Goal: Task Accomplishment & Management: Use online tool/utility

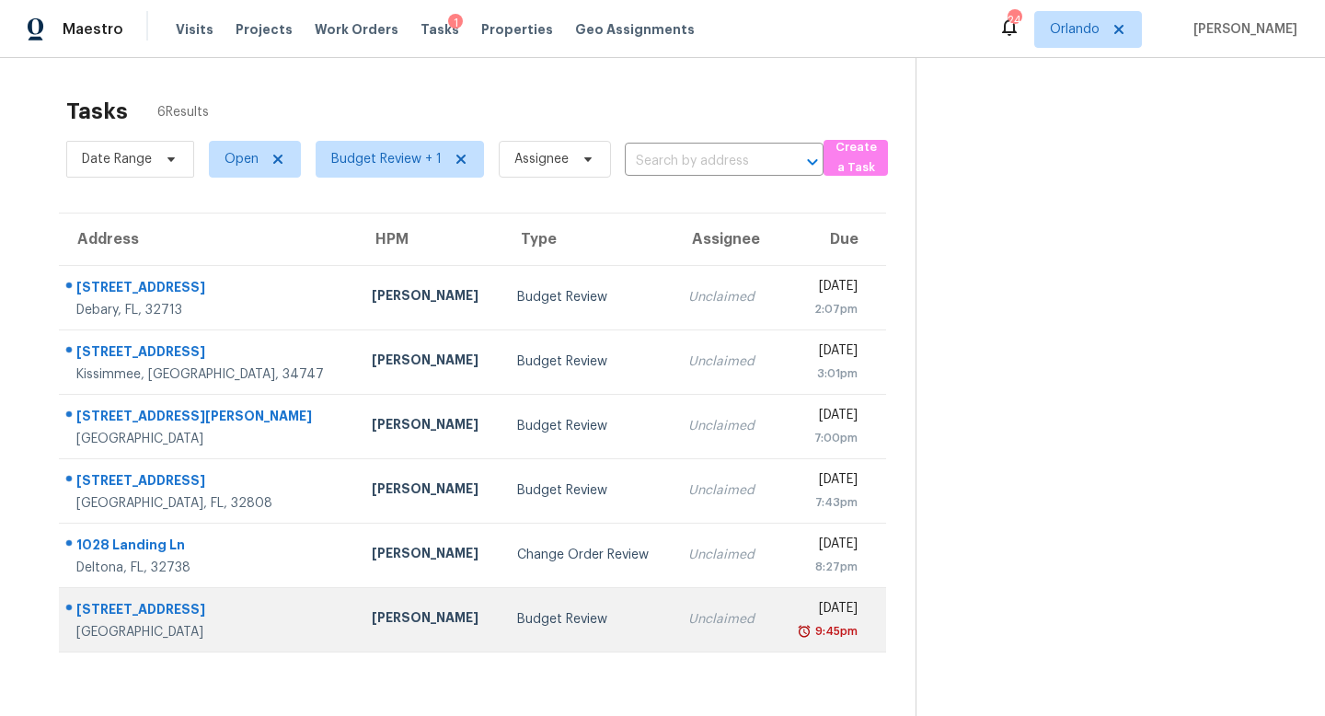
click at [591, 613] on td "Budget Review" at bounding box center [587, 619] width 171 height 64
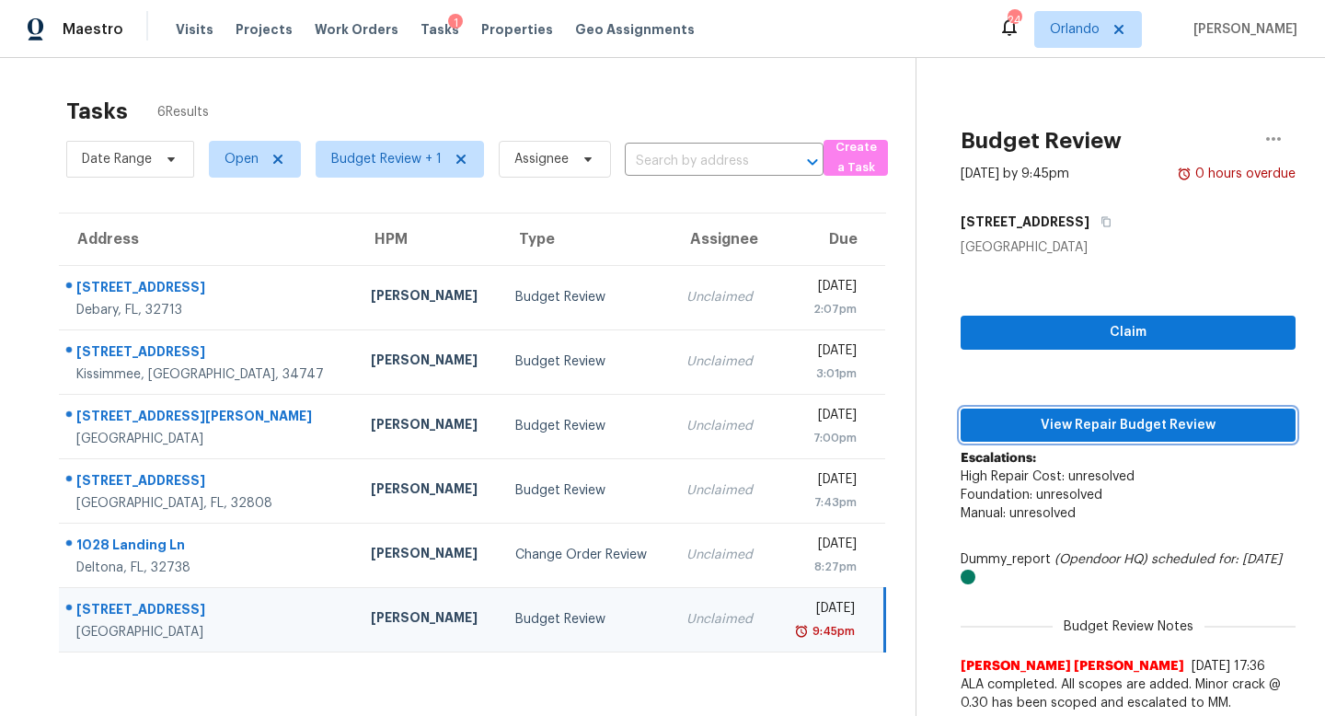
click at [1128, 417] on span "View Repair Budget Review" at bounding box center [1127, 425] width 305 height 23
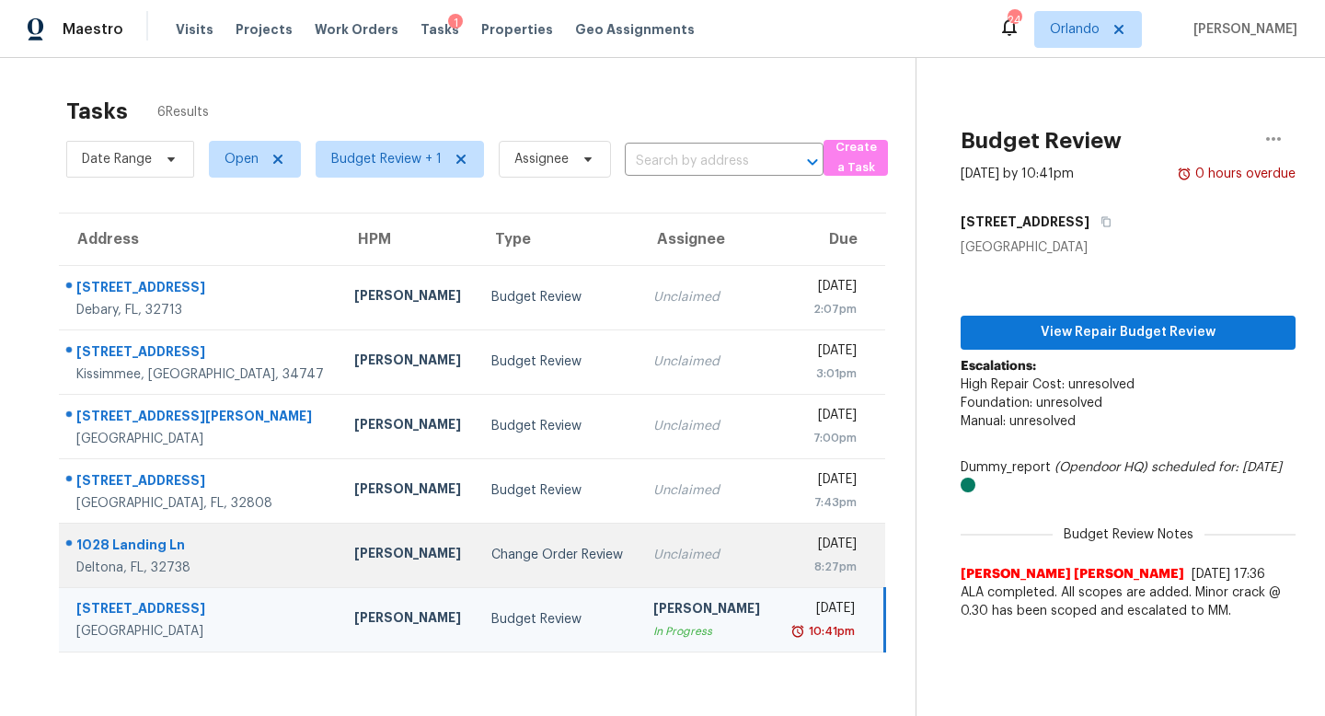
click at [576, 549] on td "Change Order Review" at bounding box center [558, 555] width 162 height 64
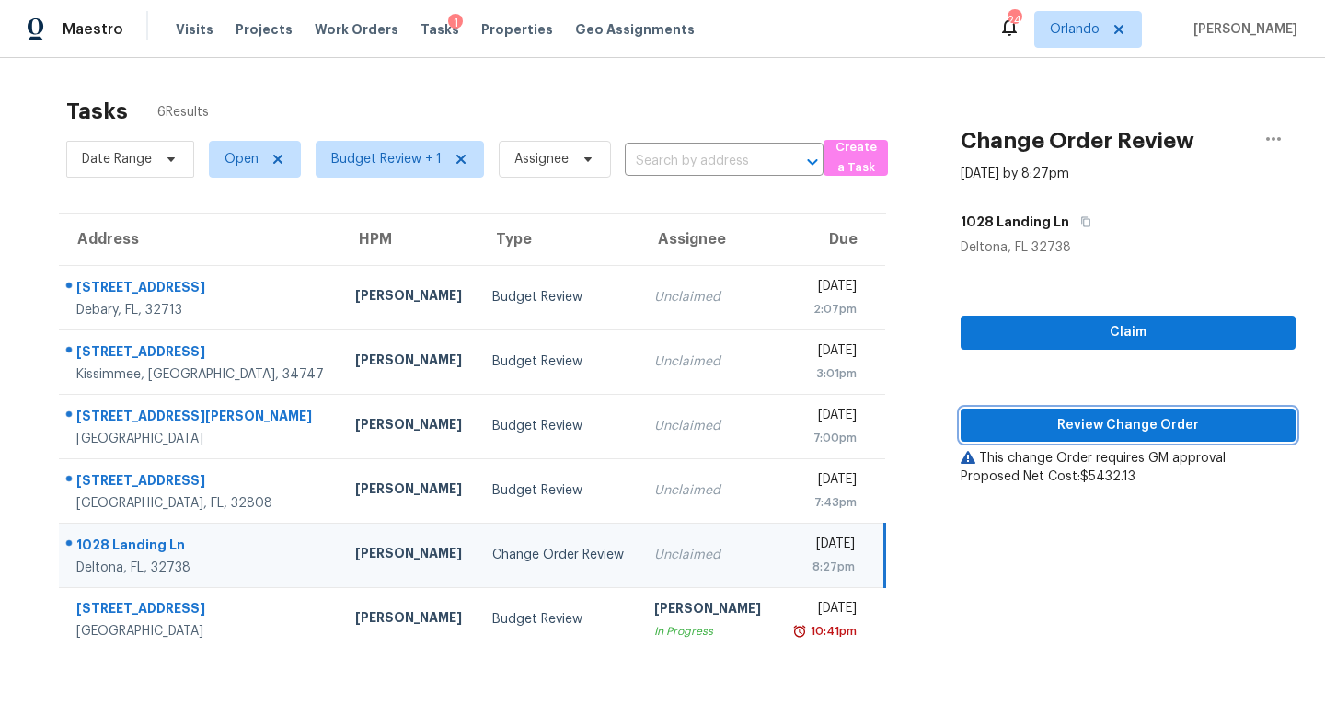
click at [1158, 417] on span "Review Change Order" at bounding box center [1127, 425] width 305 height 23
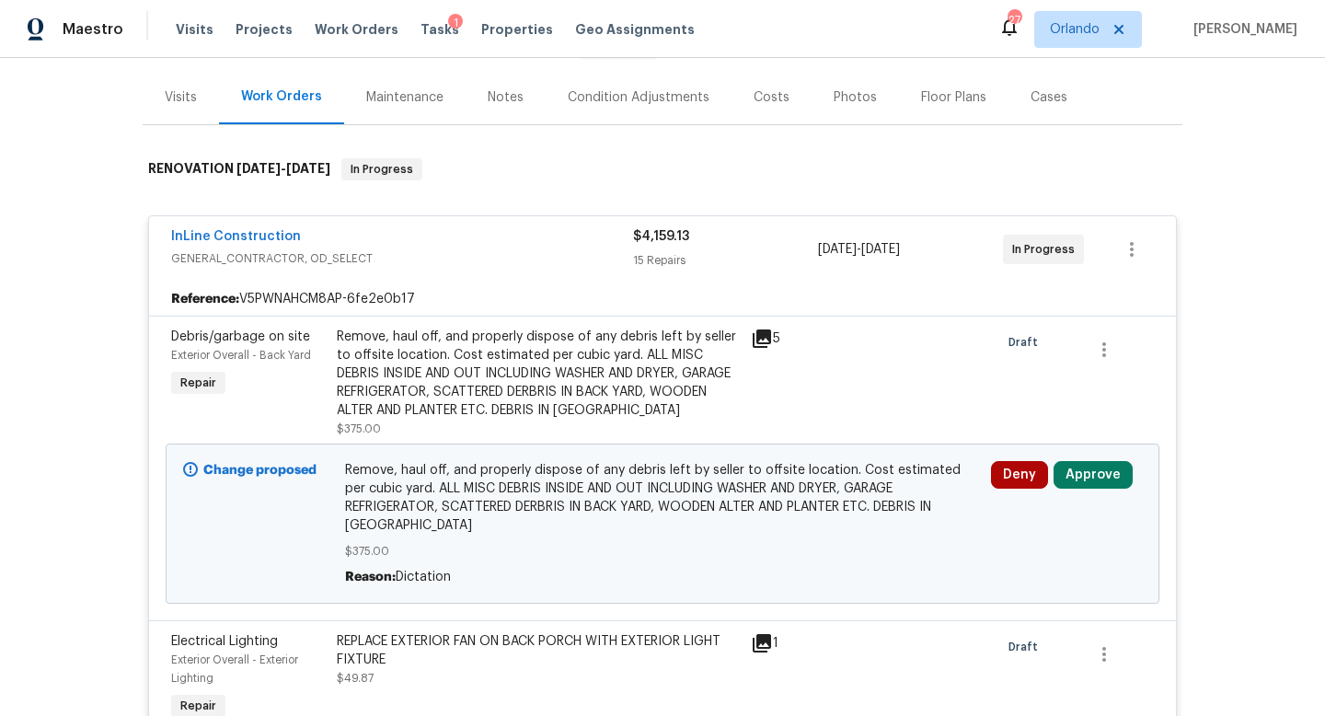
scroll to position [354, 0]
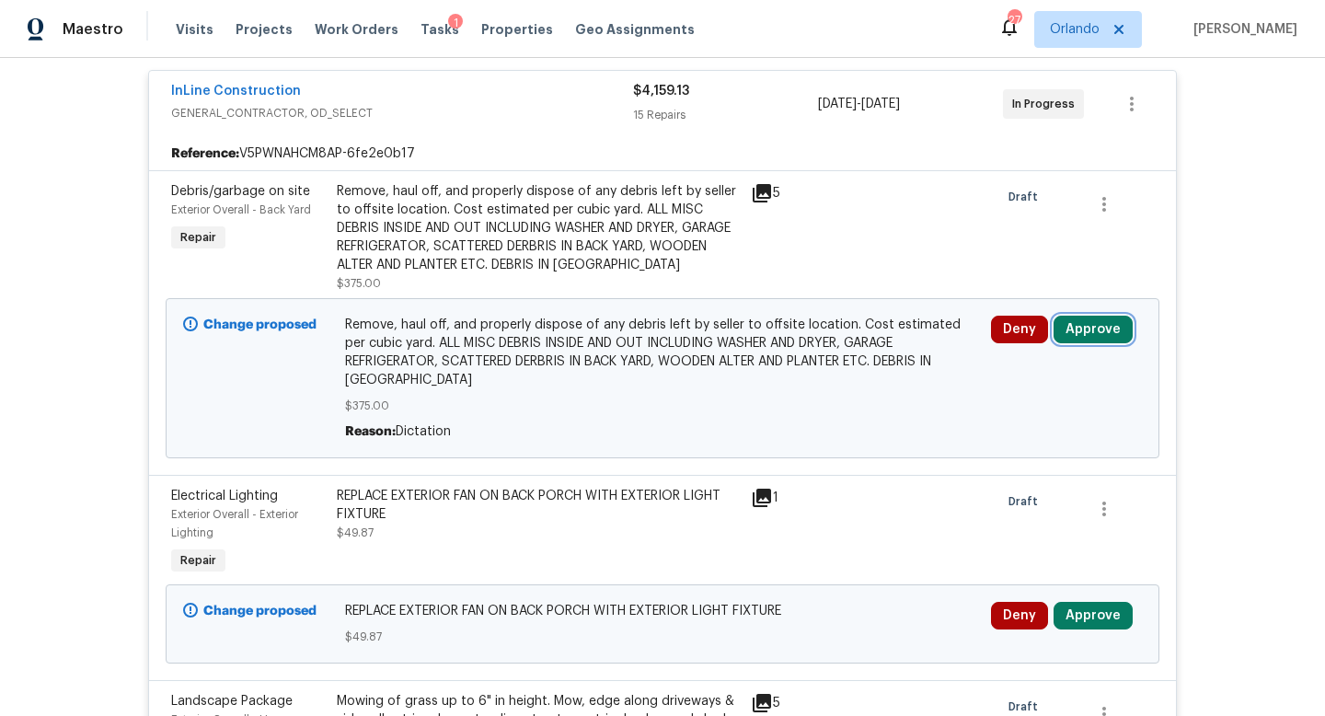
click at [1096, 335] on button "Approve" at bounding box center [1093, 330] width 79 height 28
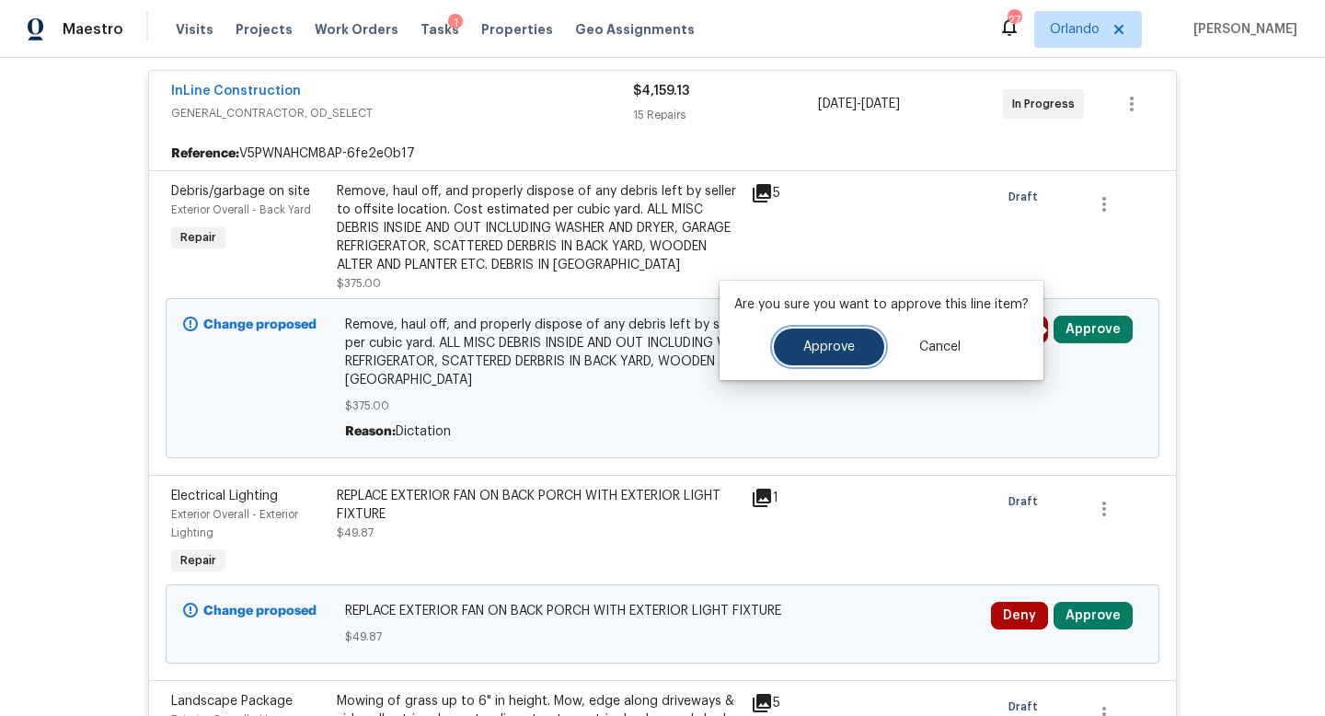
click at [849, 349] on span "Approve" at bounding box center [829, 347] width 52 height 14
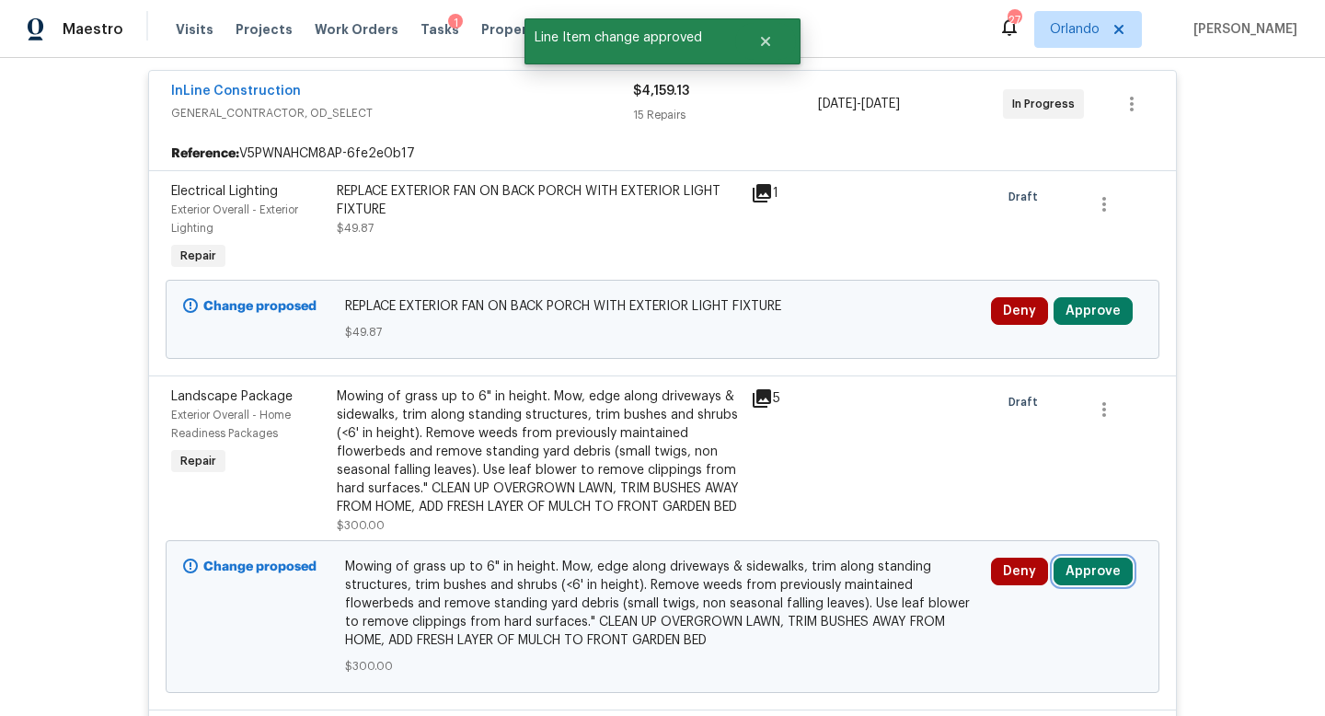
click at [1086, 585] on button "Approve" at bounding box center [1093, 572] width 79 height 28
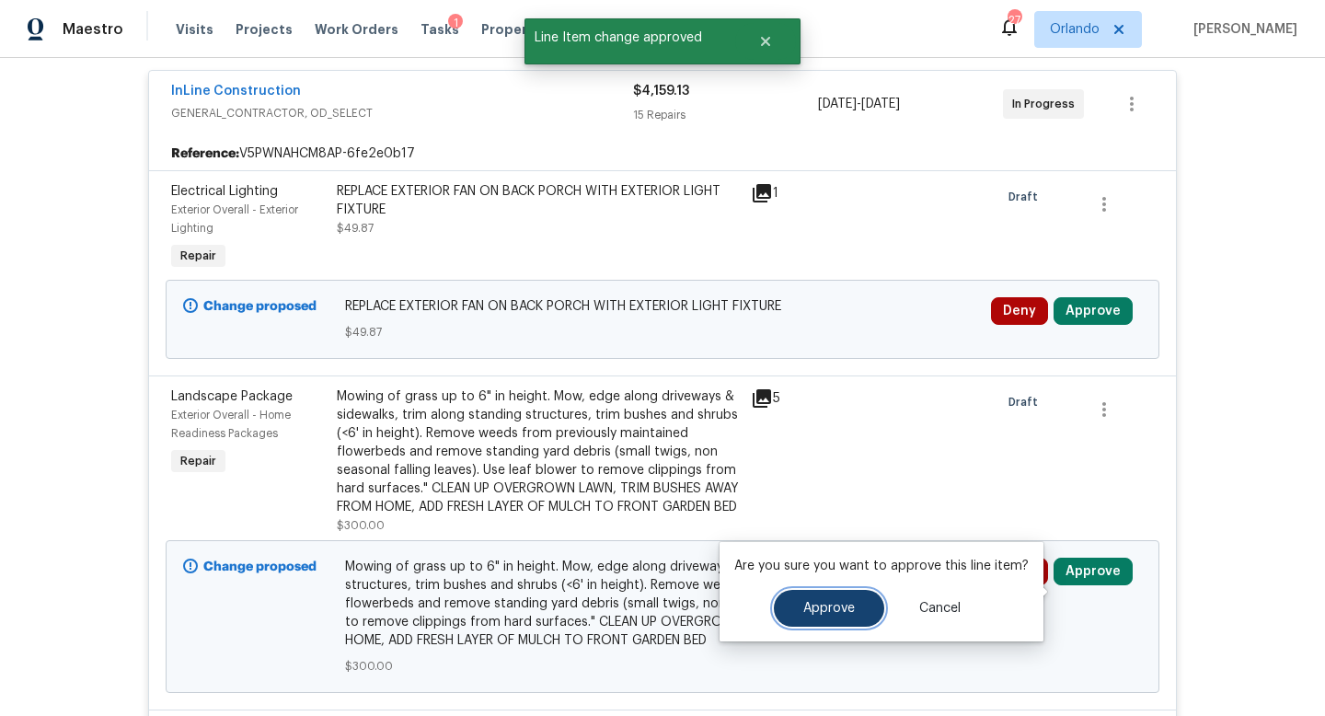
click at [836, 612] on span "Approve" at bounding box center [829, 609] width 52 height 14
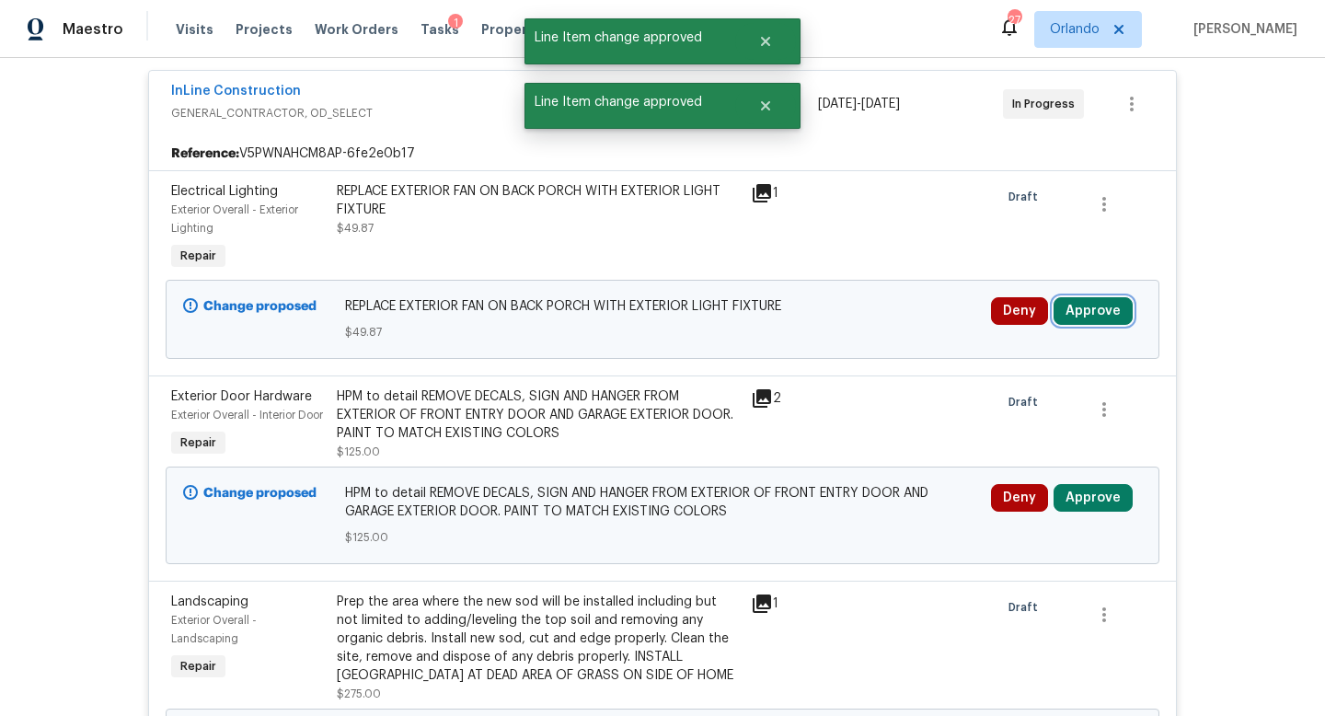
click at [1102, 312] on button "Approve" at bounding box center [1093, 311] width 79 height 28
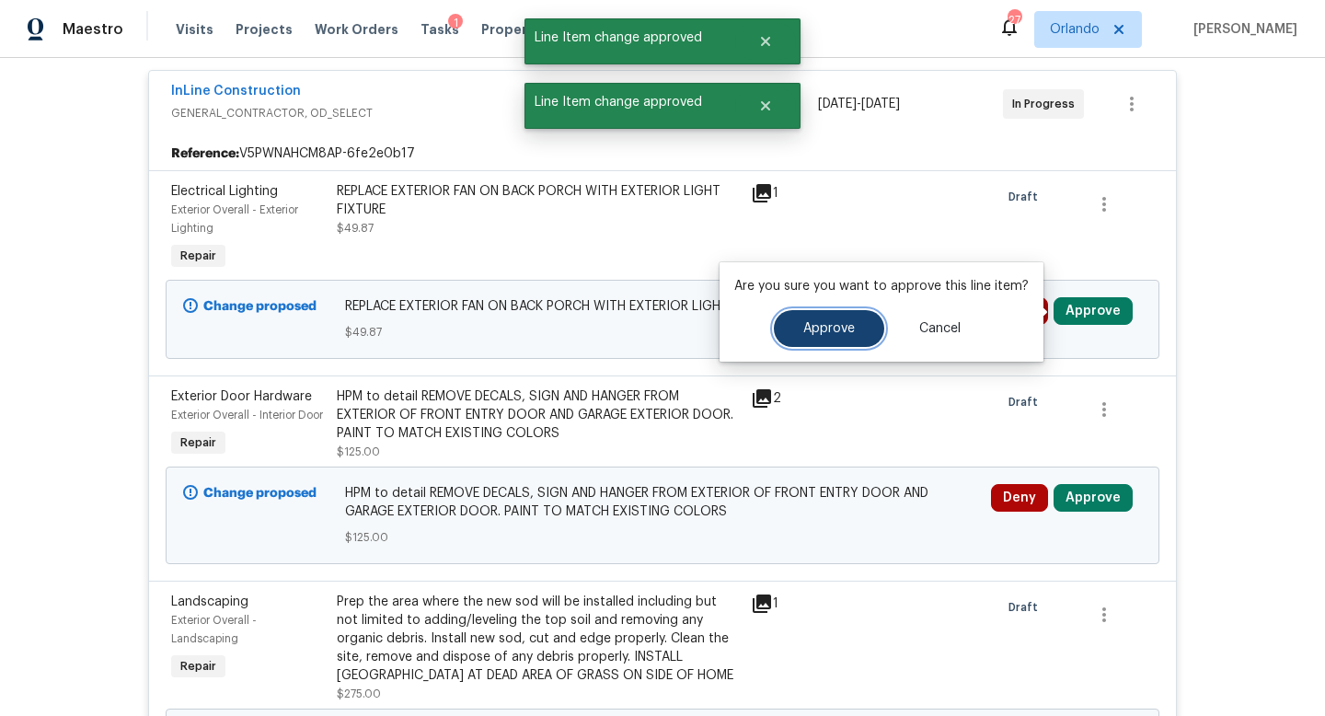
click at [816, 325] on span "Approve" at bounding box center [829, 329] width 52 height 14
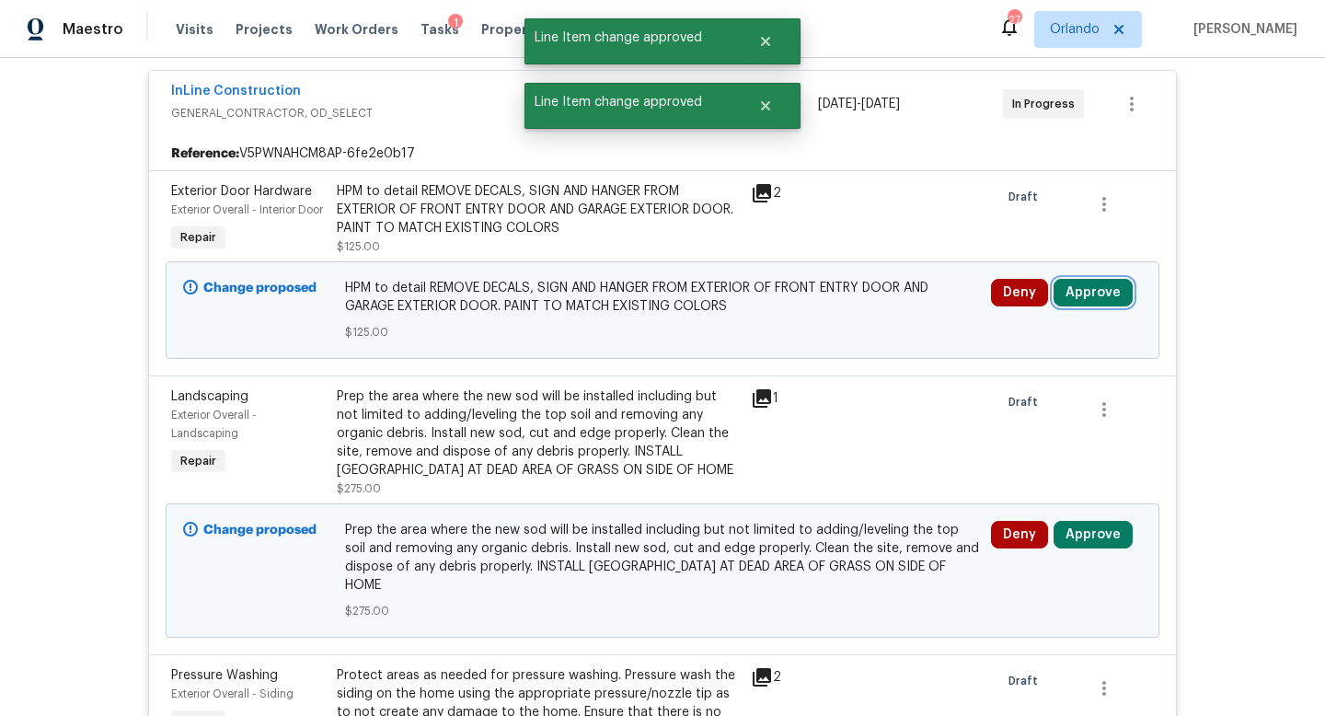
click at [1073, 306] on button "Approve" at bounding box center [1093, 293] width 79 height 28
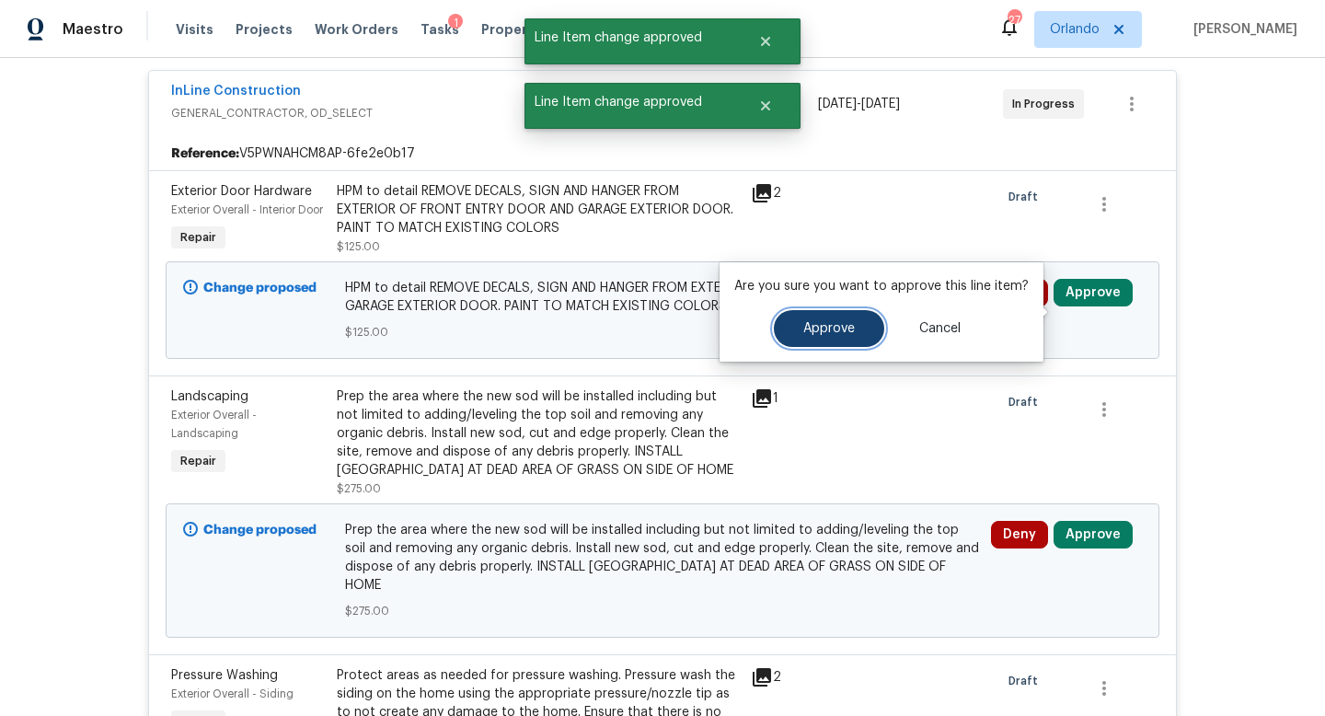
click at [792, 328] on button "Approve" at bounding box center [829, 328] width 110 height 37
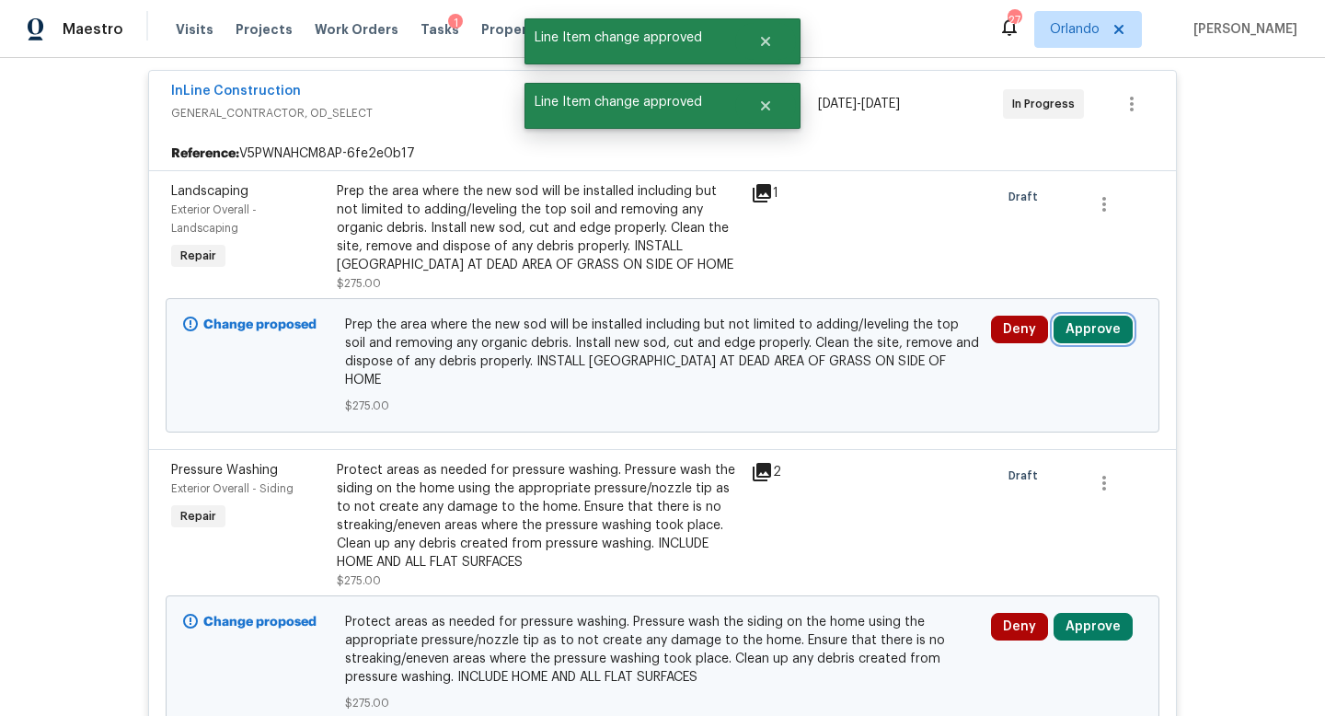
click at [1078, 319] on button "Approve" at bounding box center [1093, 330] width 79 height 28
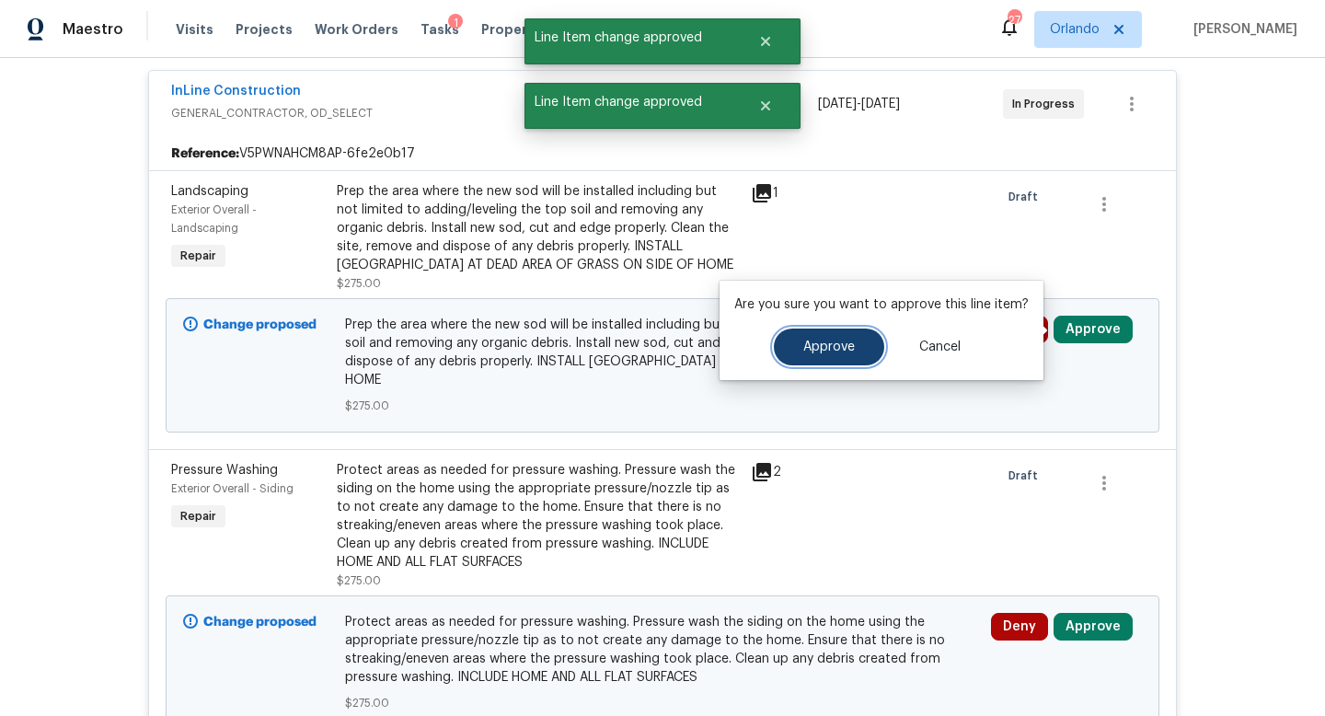
click at [826, 335] on button "Approve" at bounding box center [829, 346] width 110 height 37
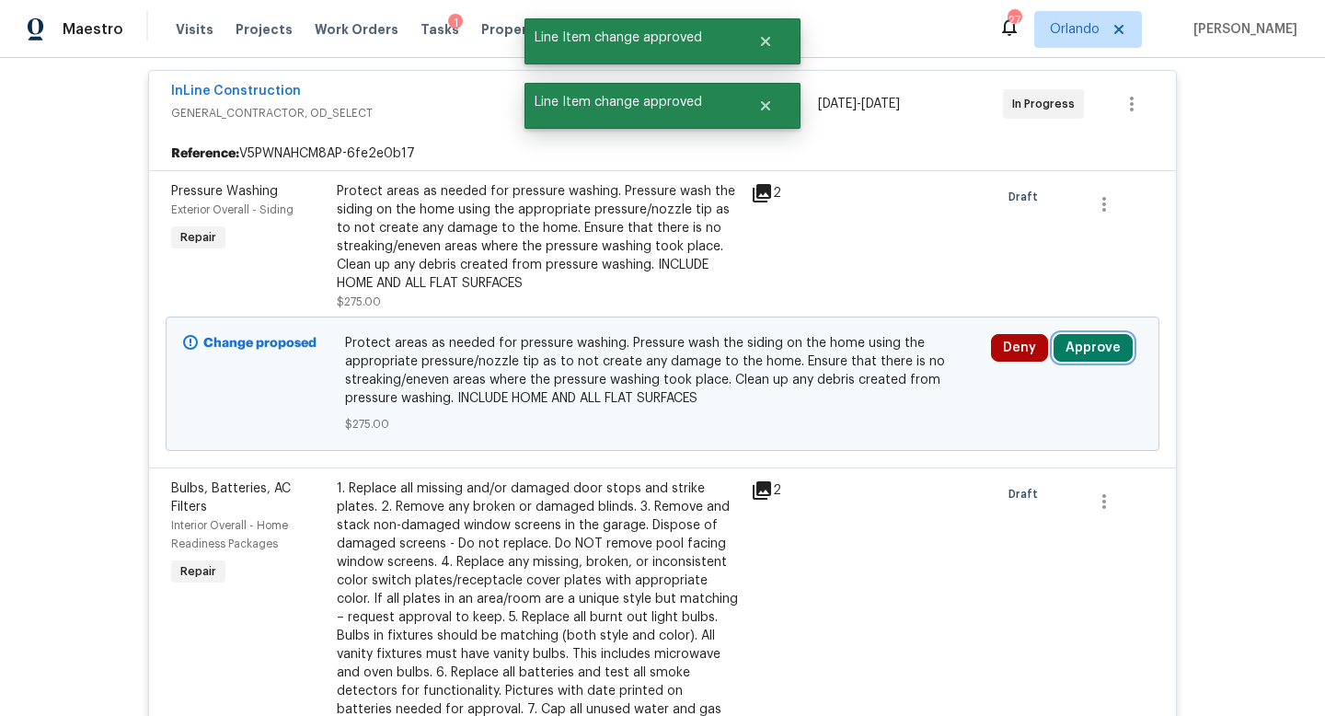
click at [1094, 352] on button "Approve" at bounding box center [1093, 348] width 79 height 28
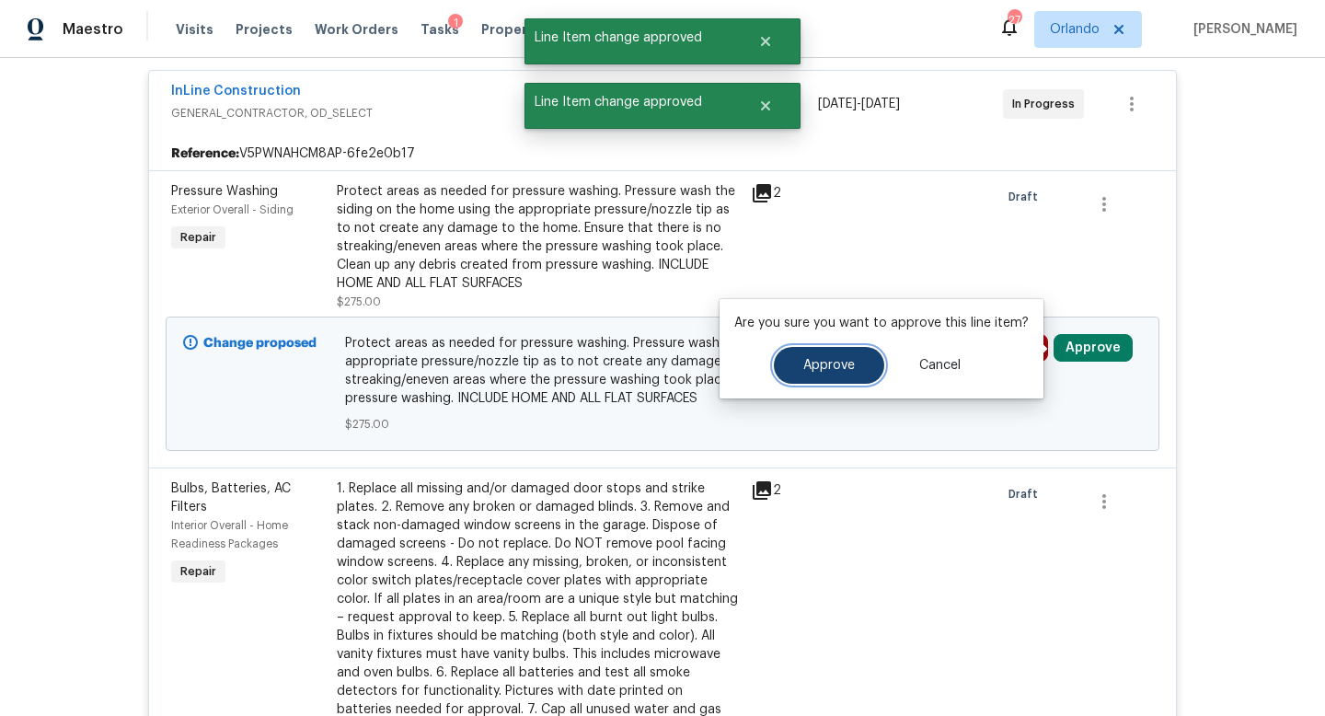
click at [868, 368] on button "Approve" at bounding box center [829, 365] width 110 height 37
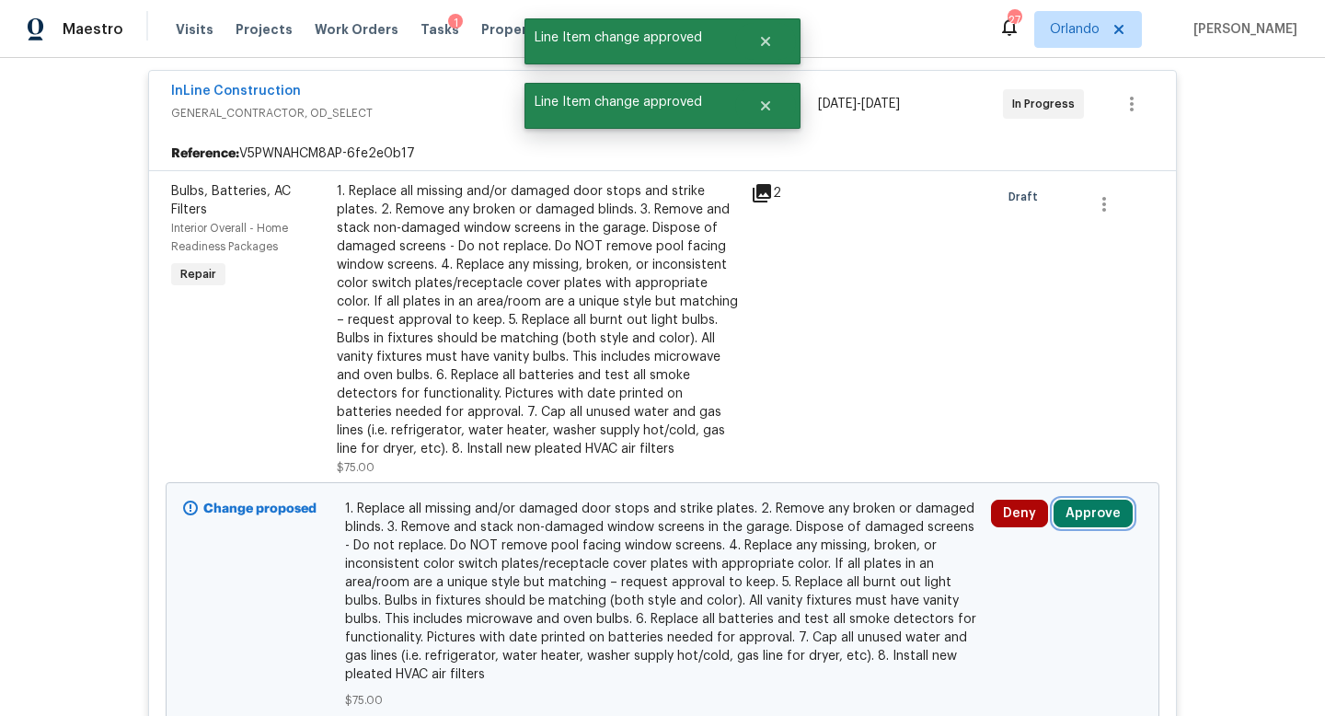
click at [1074, 507] on button "Approve" at bounding box center [1093, 514] width 79 height 28
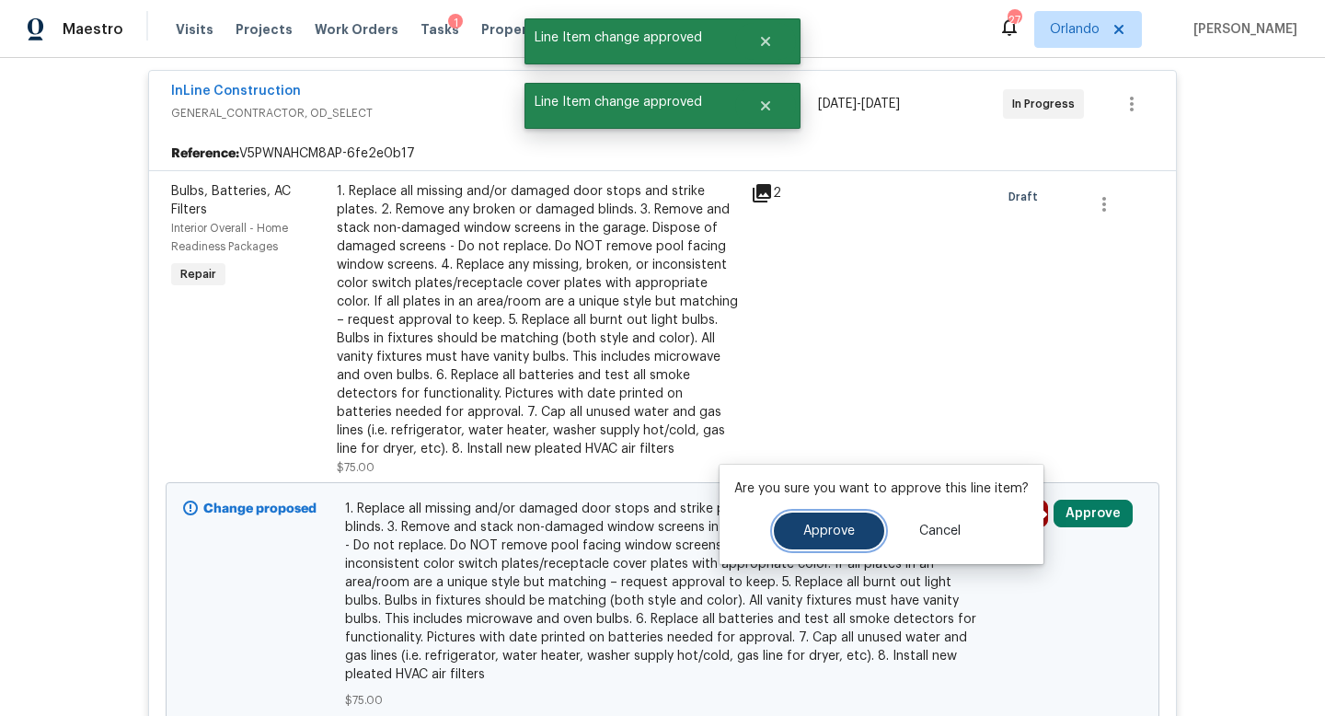
click at [798, 528] on button "Approve" at bounding box center [829, 531] width 110 height 37
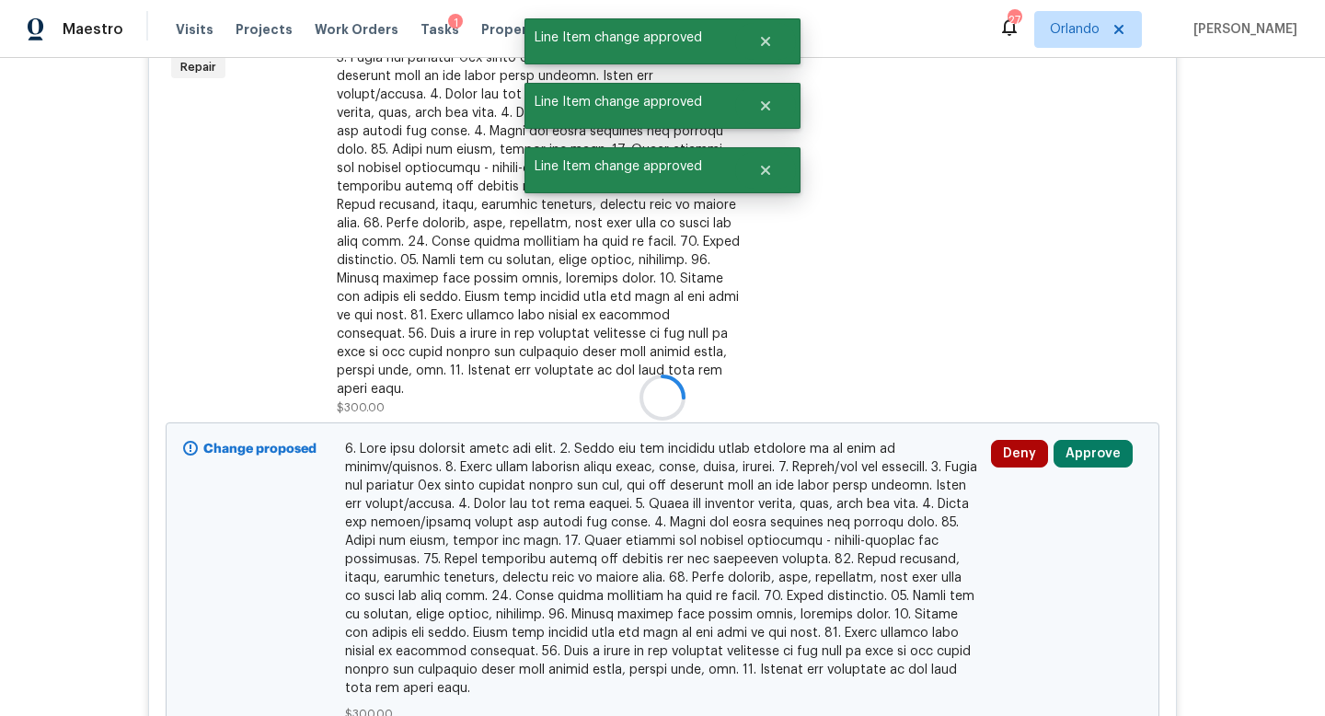
scroll to position [4837, 0]
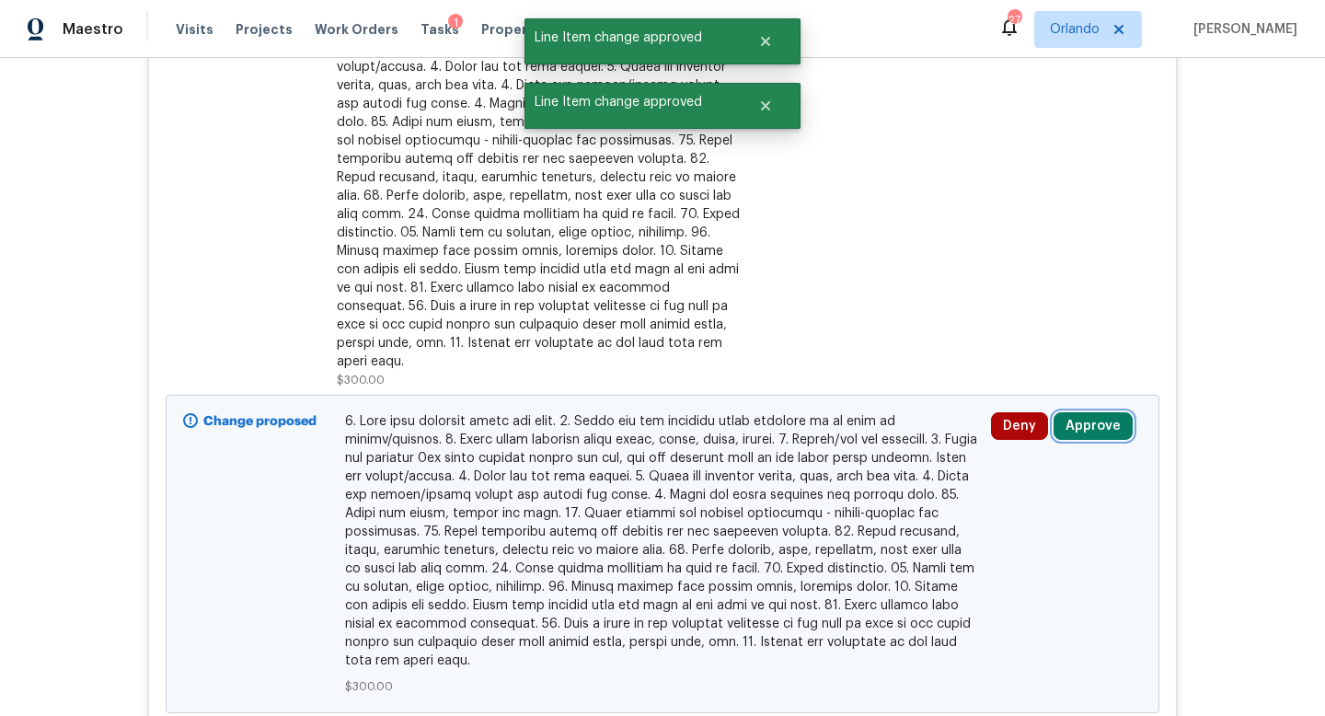
click at [1085, 427] on button "Approve" at bounding box center [1093, 426] width 79 height 28
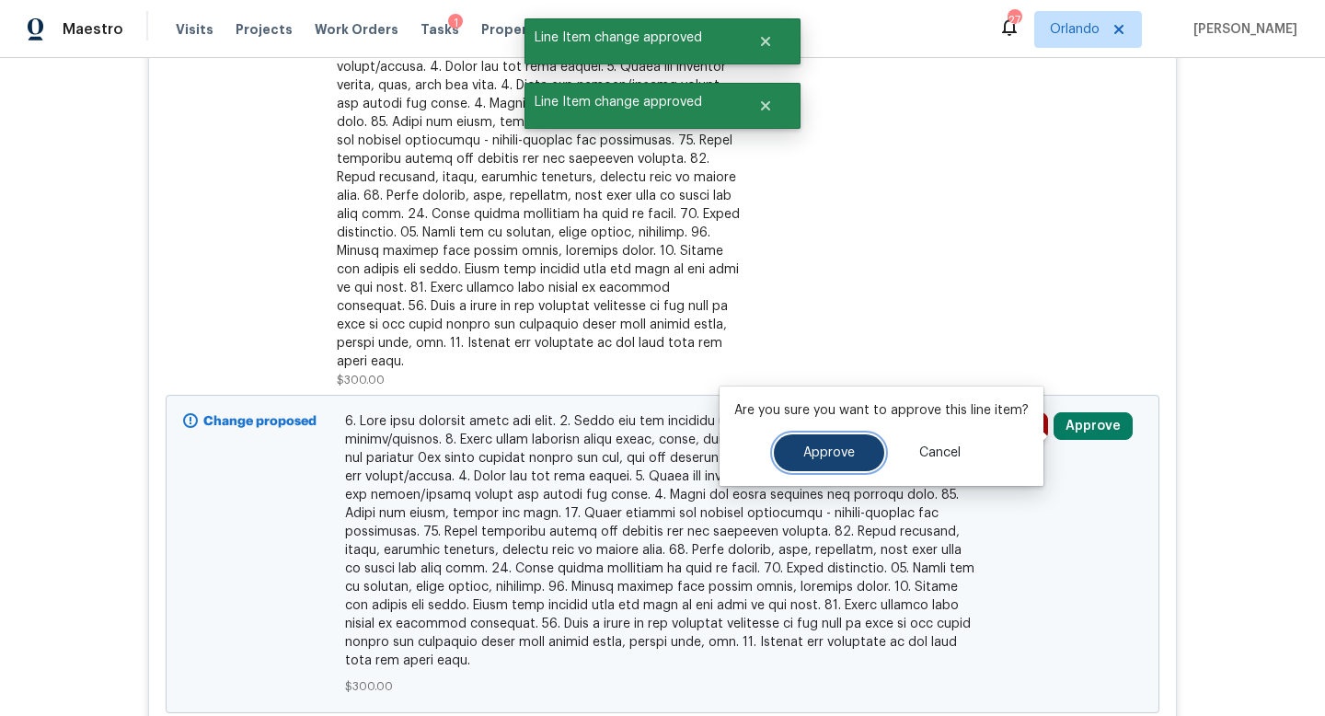
click at [818, 455] on span "Approve" at bounding box center [829, 453] width 52 height 14
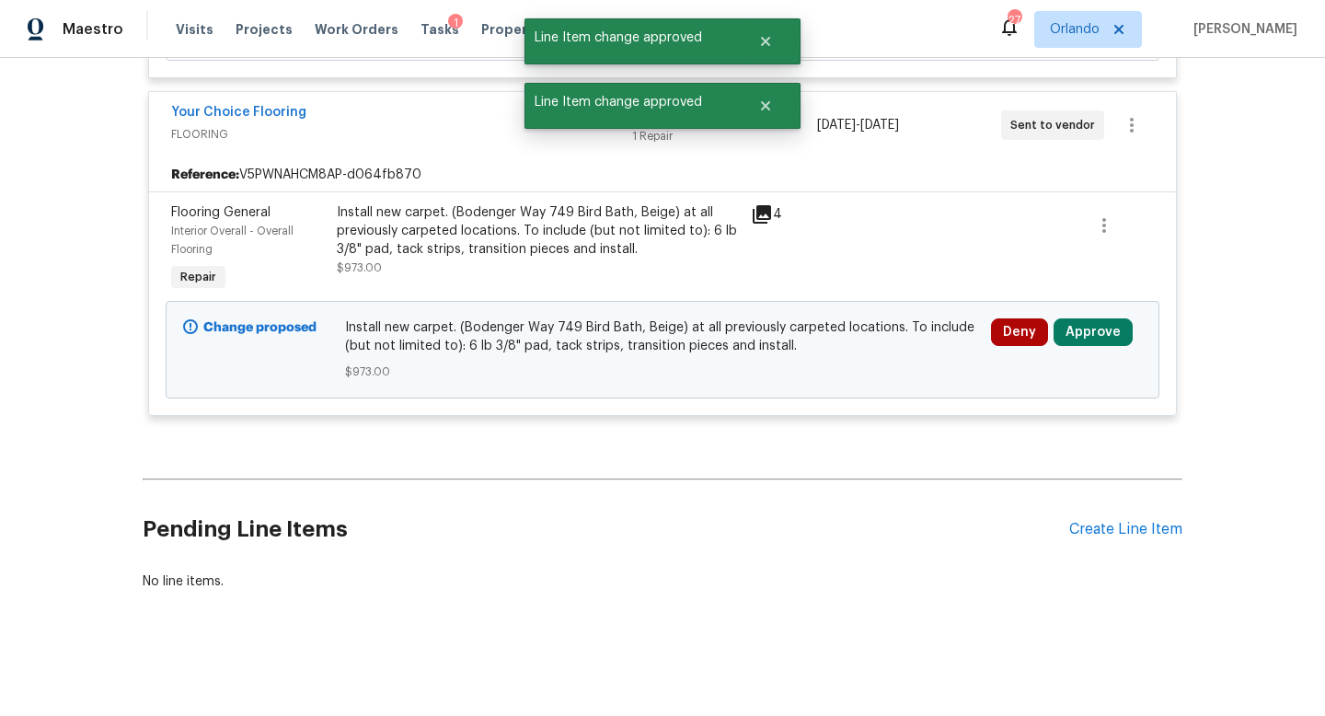
scroll to position [5336, 0]
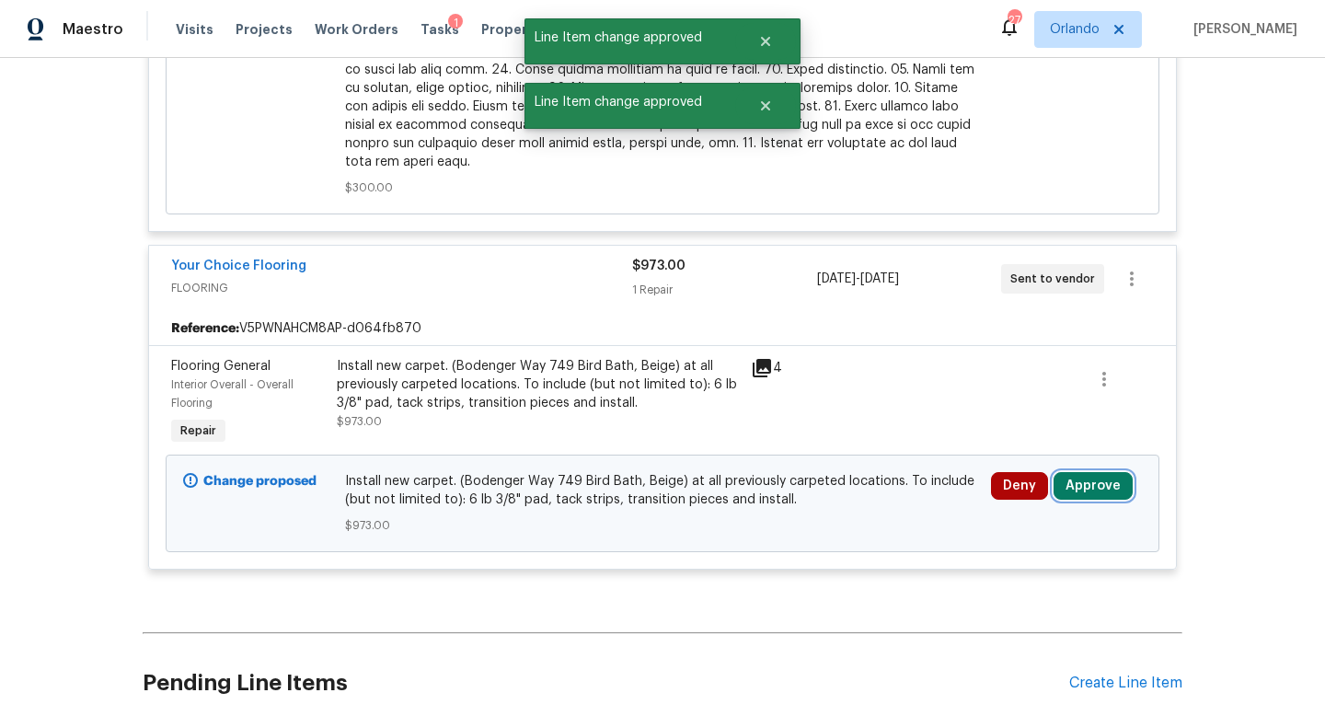
click at [1092, 488] on button "Approve" at bounding box center [1093, 486] width 79 height 28
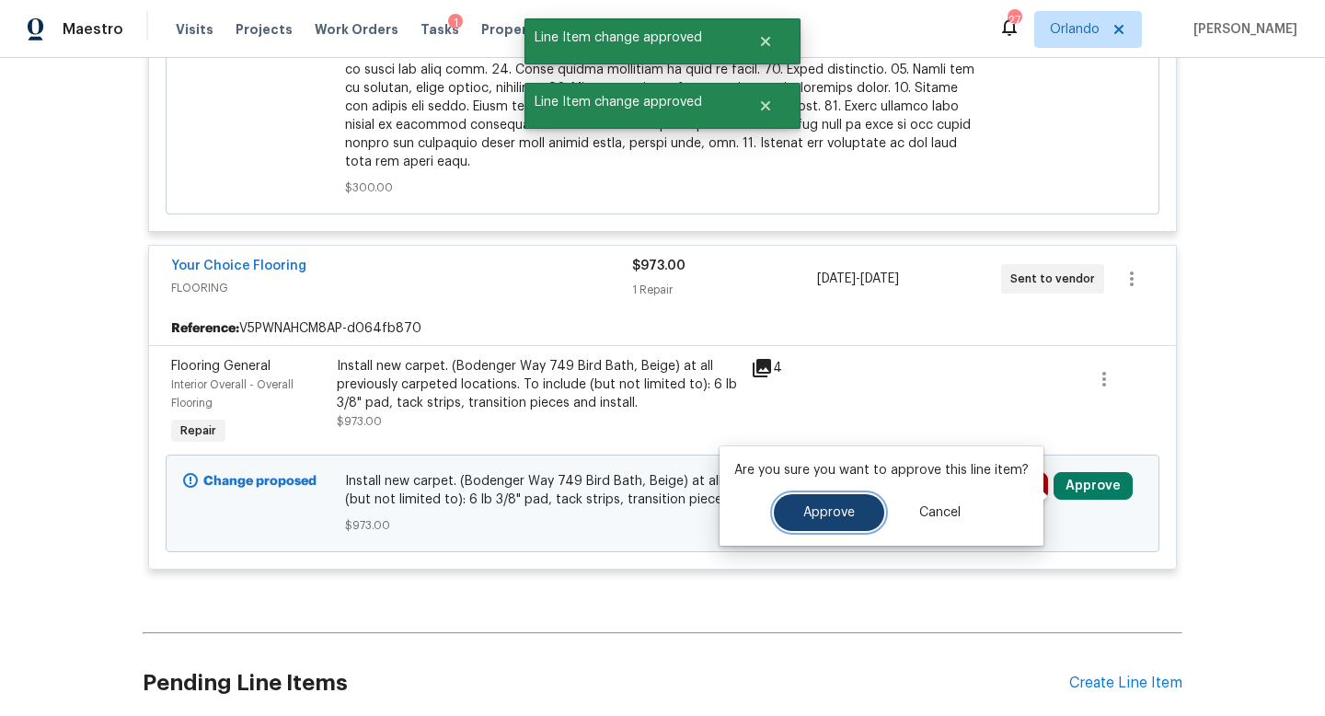
click at [818, 503] on button "Approve" at bounding box center [829, 512] width 110 height 37
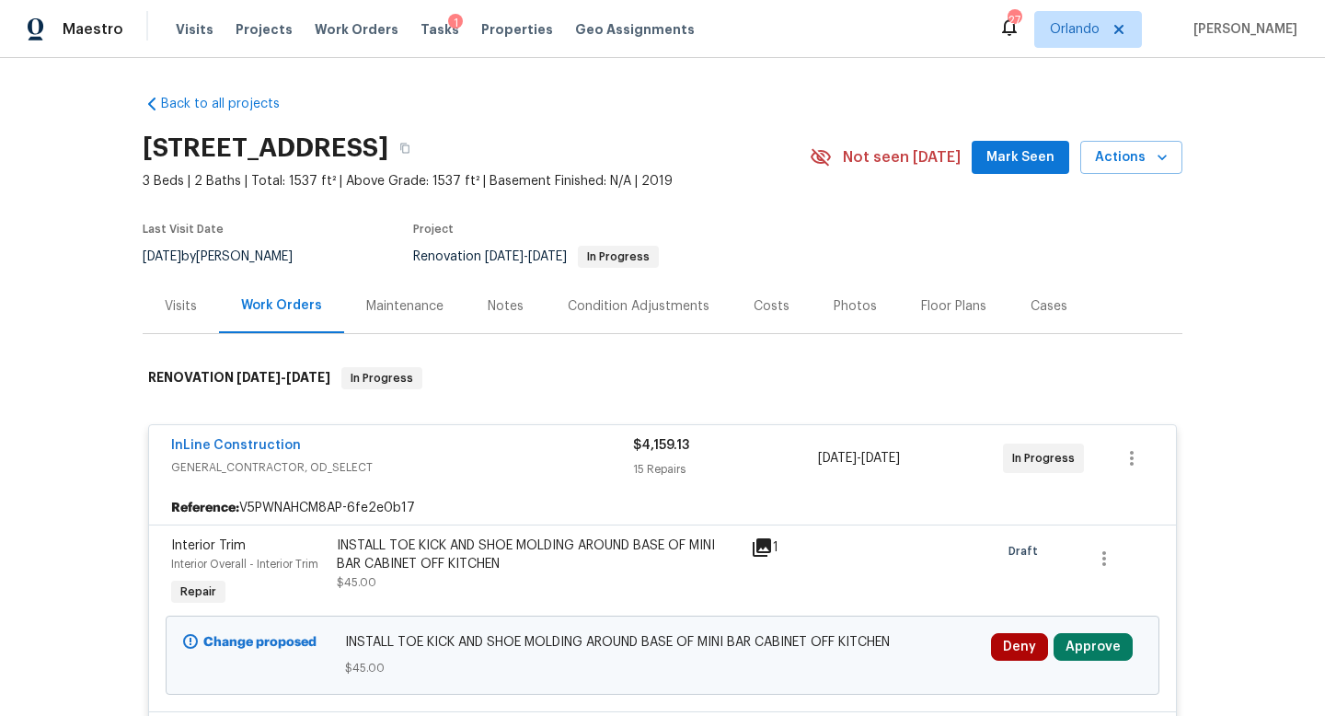
scroll to position [145, 0]
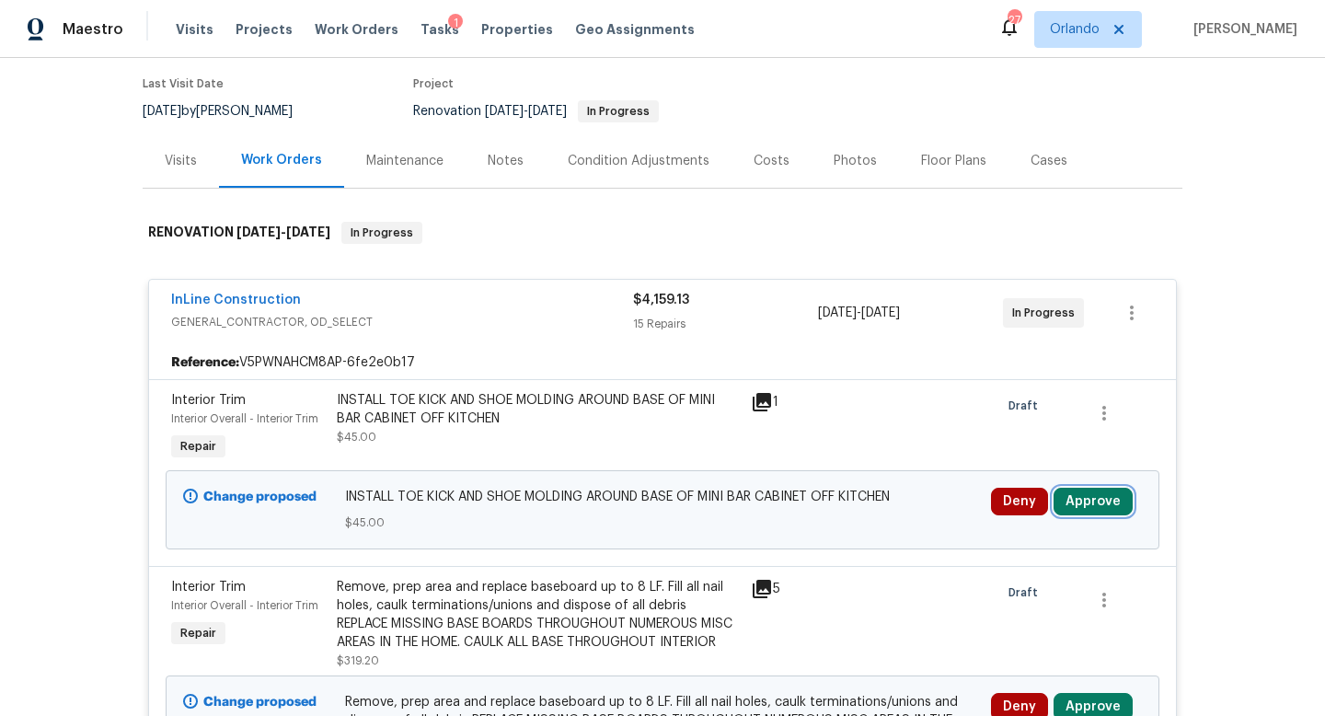
click at [1084, 501] on button "Approve" at bounding box center [1093, 502] width 79 height 28
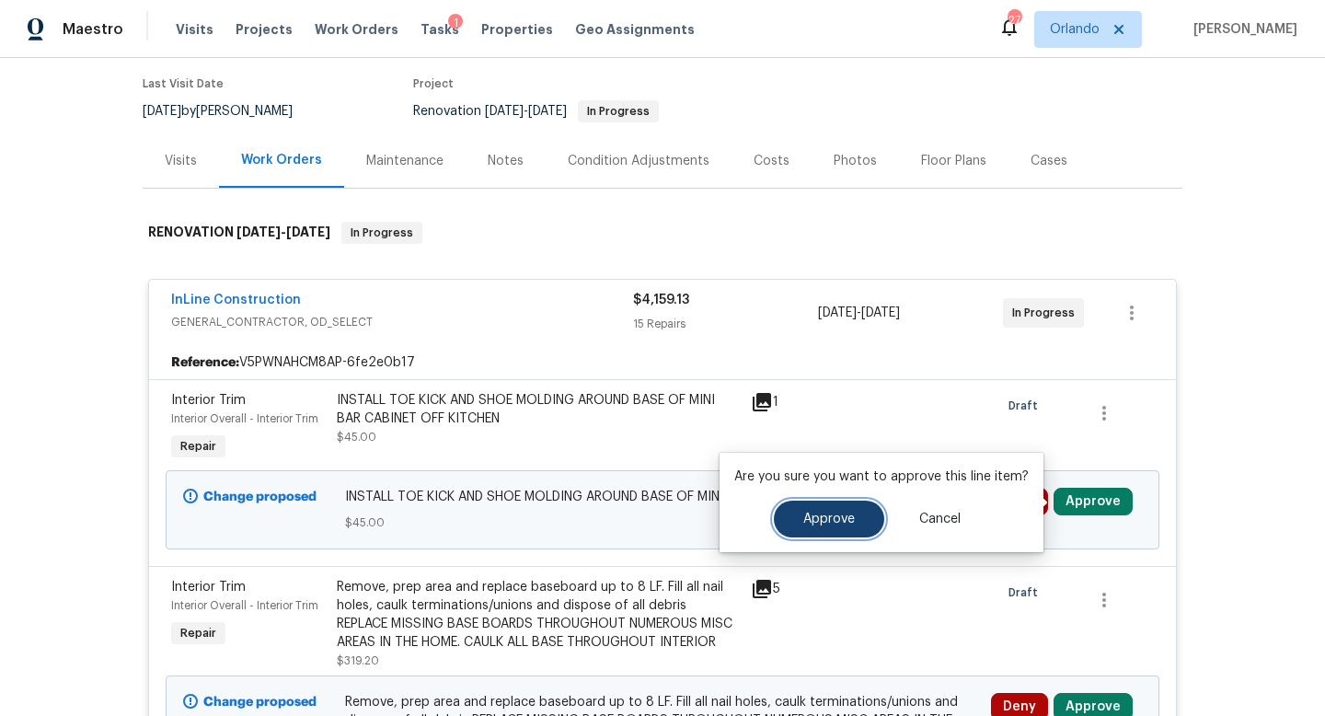
click at [856, 532] on button "Approve" at bounding box center [829, 519] width 110 height 37
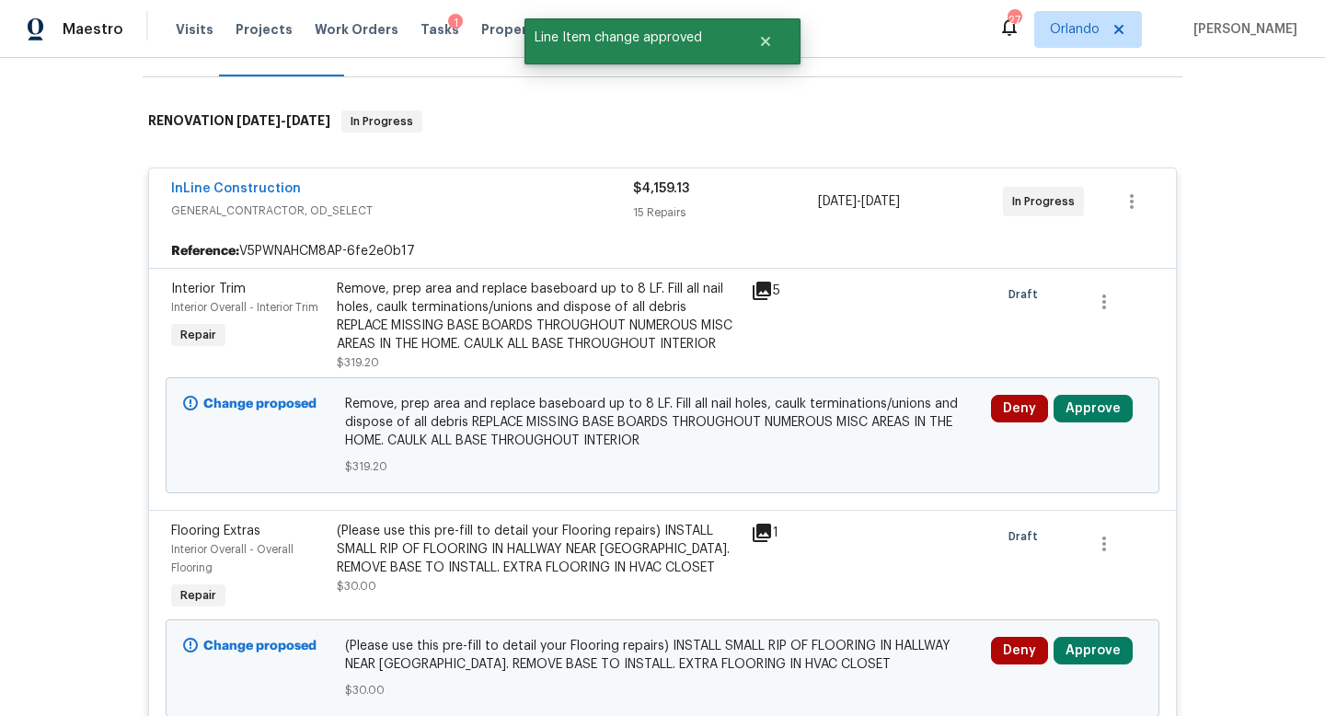
scroll to position [258, 0]
click at [1088, 421] on button "Approve" at bounding box center [1093, 408] width 79 height 28
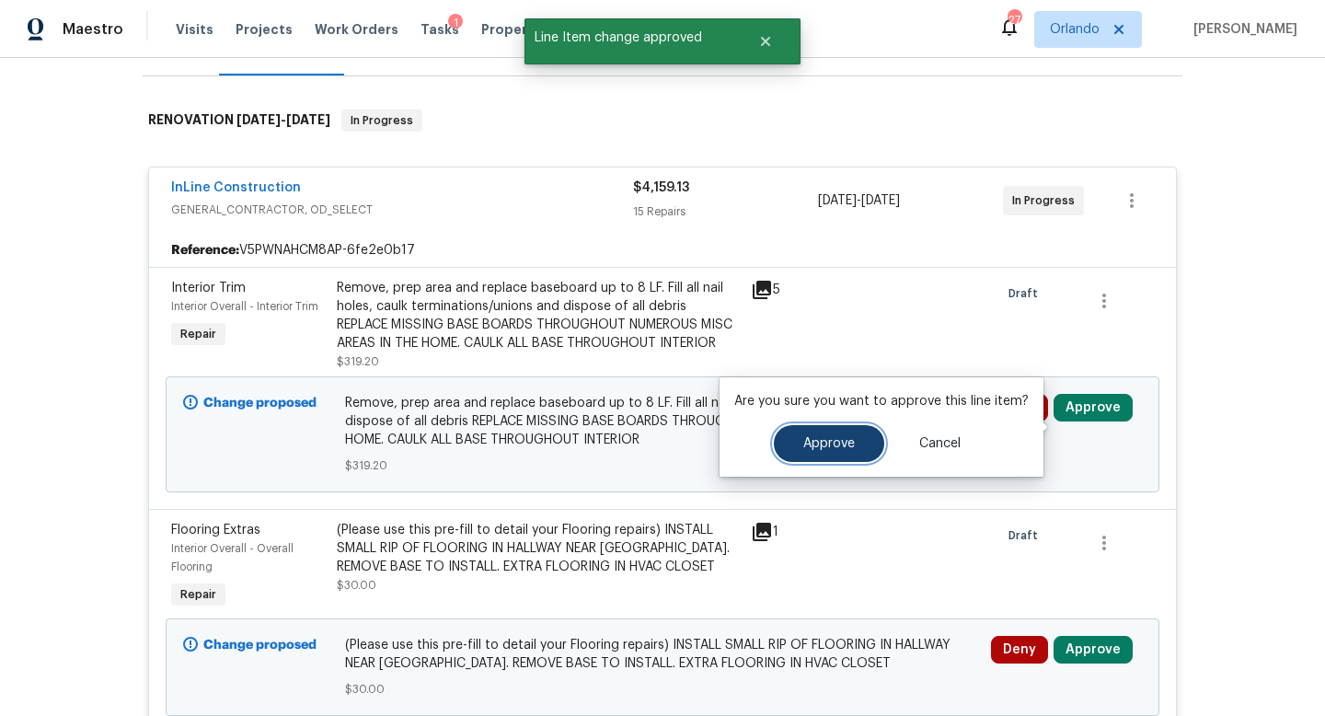
click at [835, 449] on span "Approve" at bounding box center [829, 444] width 52 height 14
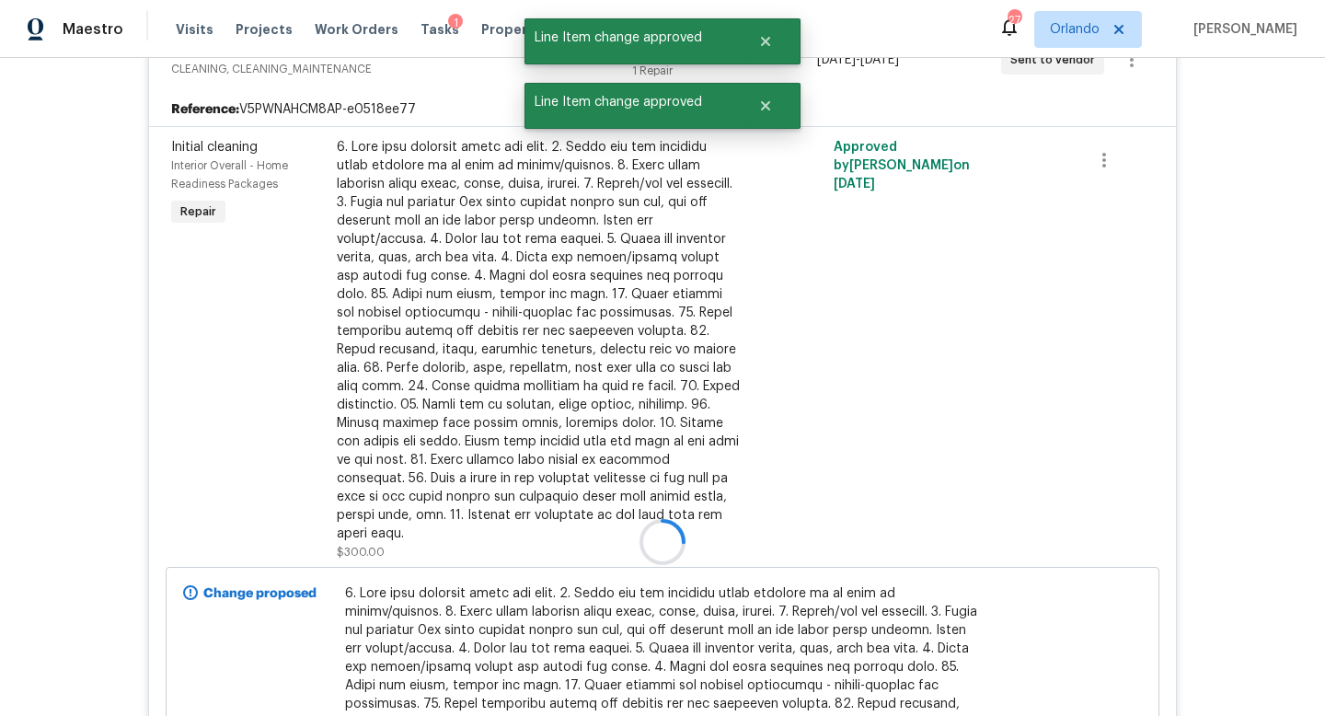
scroll to position [513, 0]
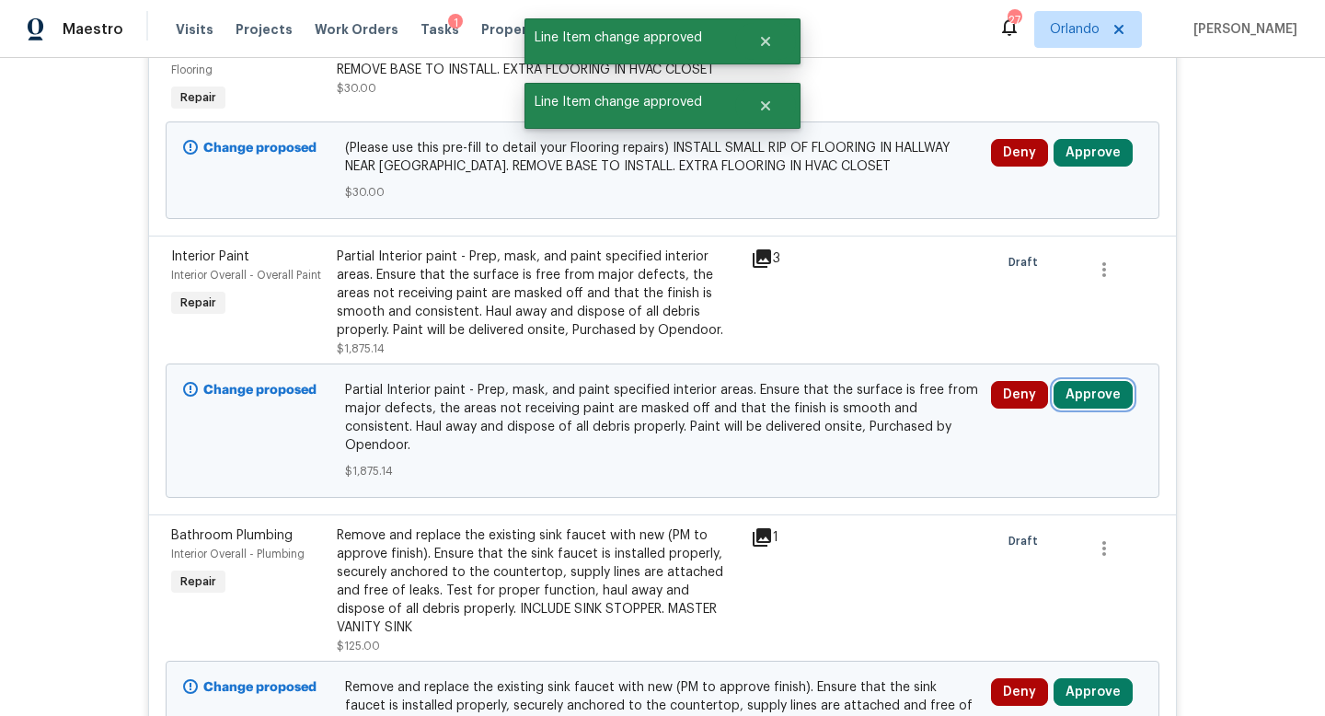
click at [1083, 395] on button "Approve" at bounding box center [1093, 395] width 79 height 28
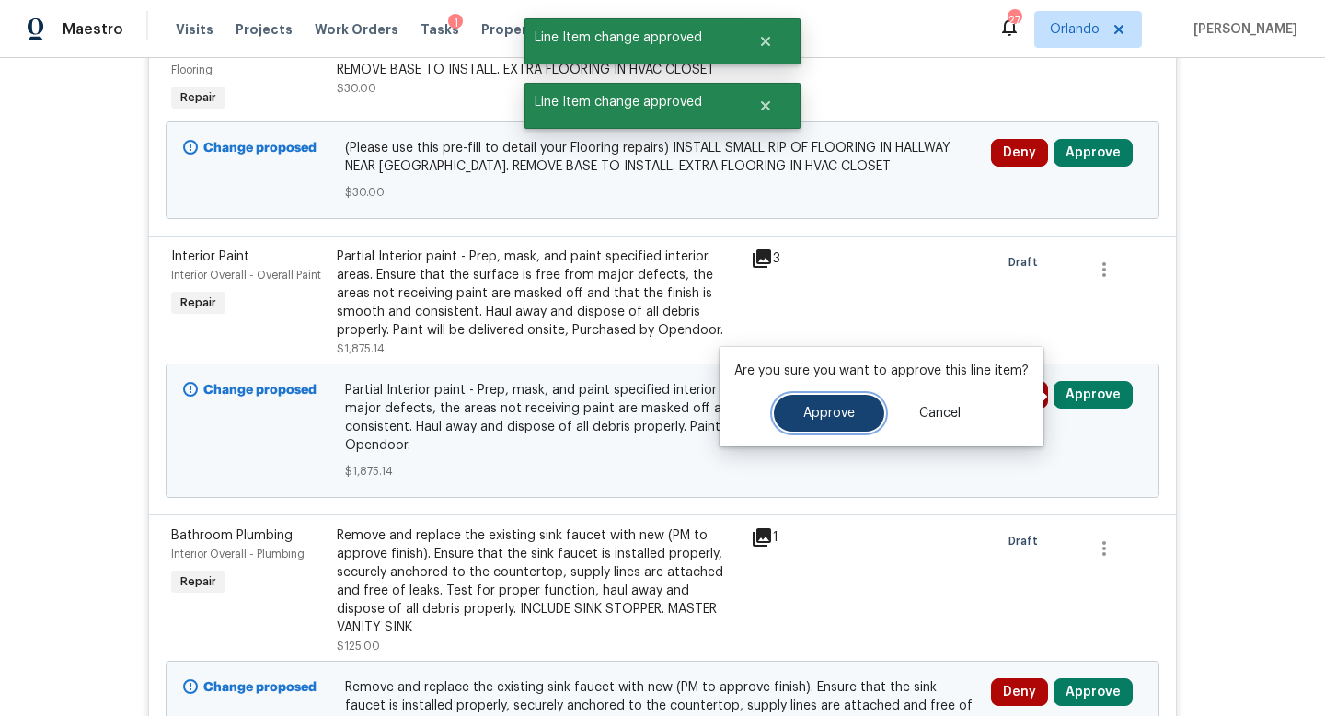
click at [829, 415] on span "Approve" at bounding box center [829, 414] width 52 height 14
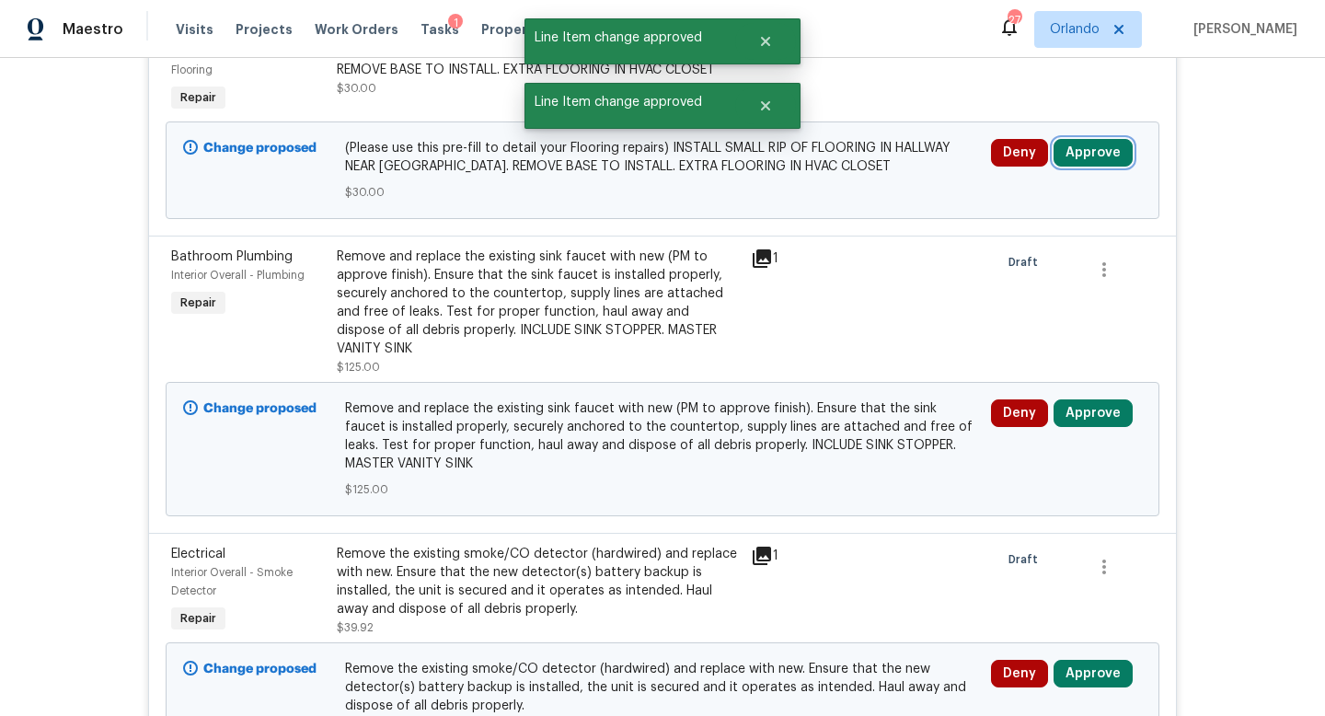
click at [1093, 154] on button "Approve" at bounding box center [1093, 153] width 79 height 28
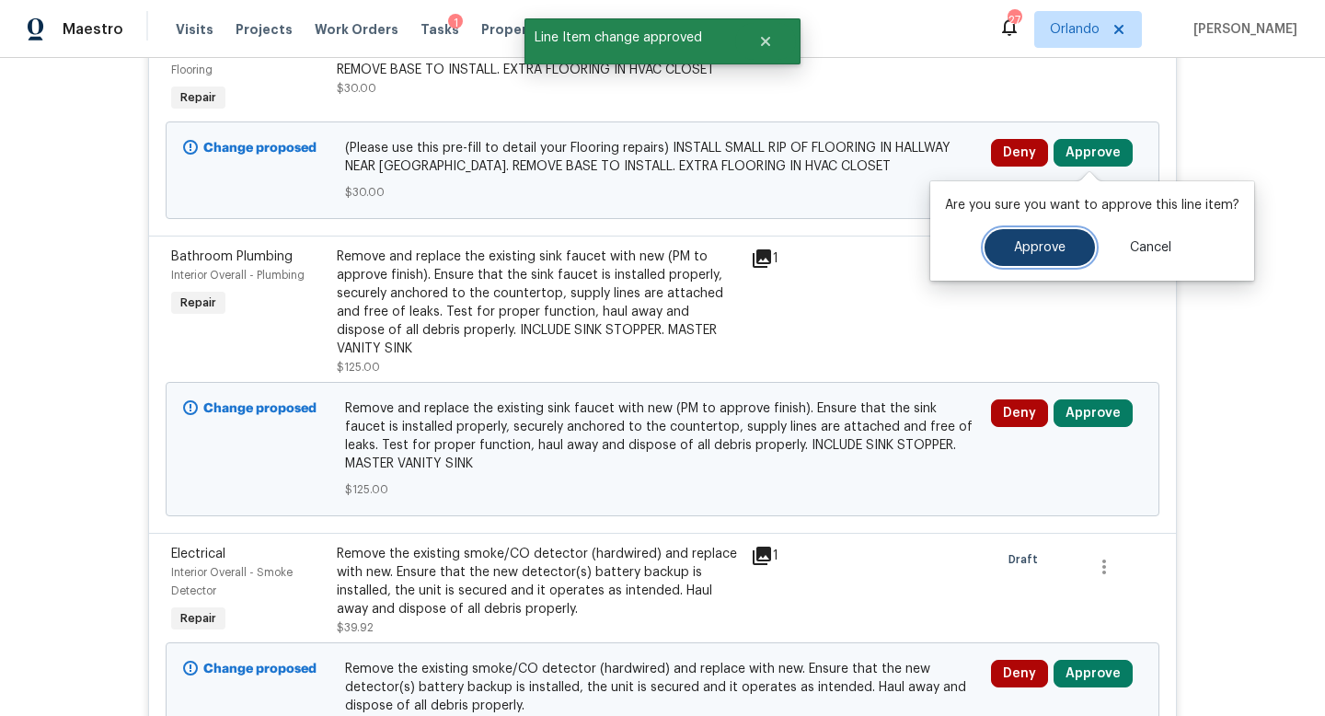
click at [1015, 249] on span "Approve" at bounding box center [1040, 248] width 52 height 14
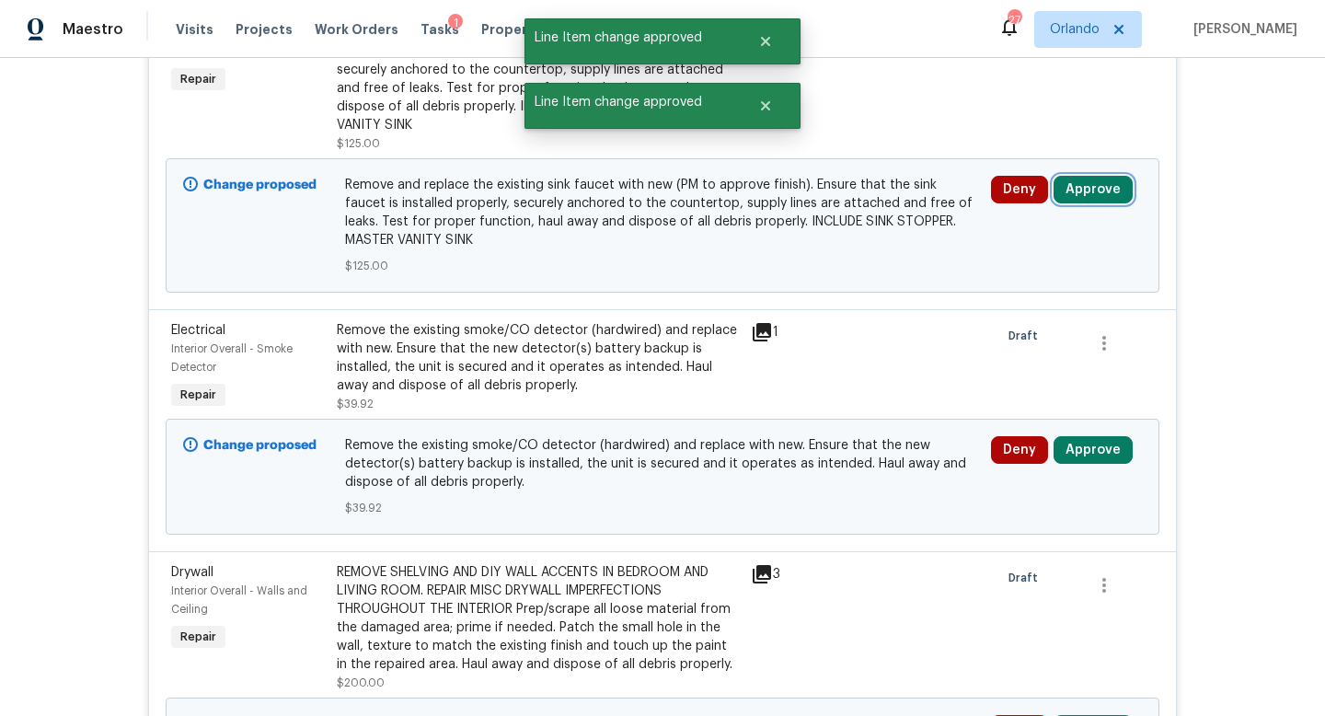
click at [1087, 195] on button "Approve" at bounding box center [1093, 190] width 79 height 28
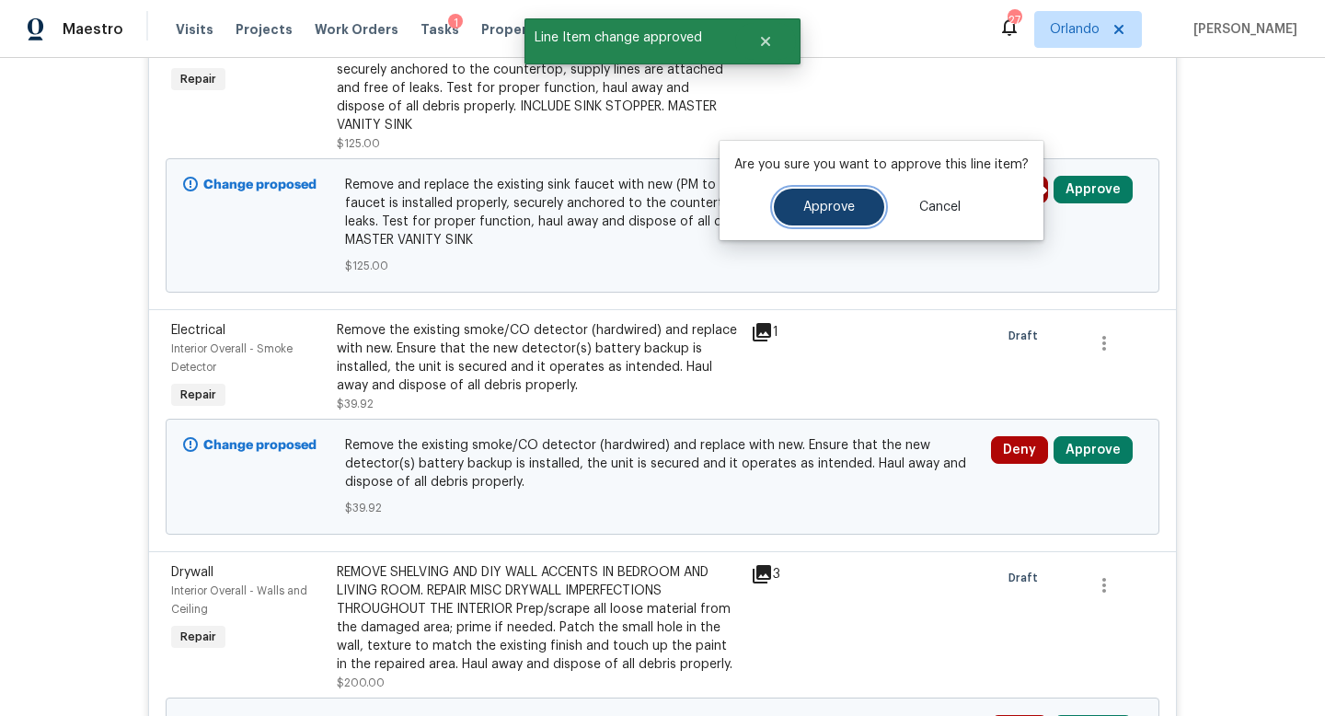
click at [850, 212] on span "Approve" at bounding box center [829, 208] width 52 height 14
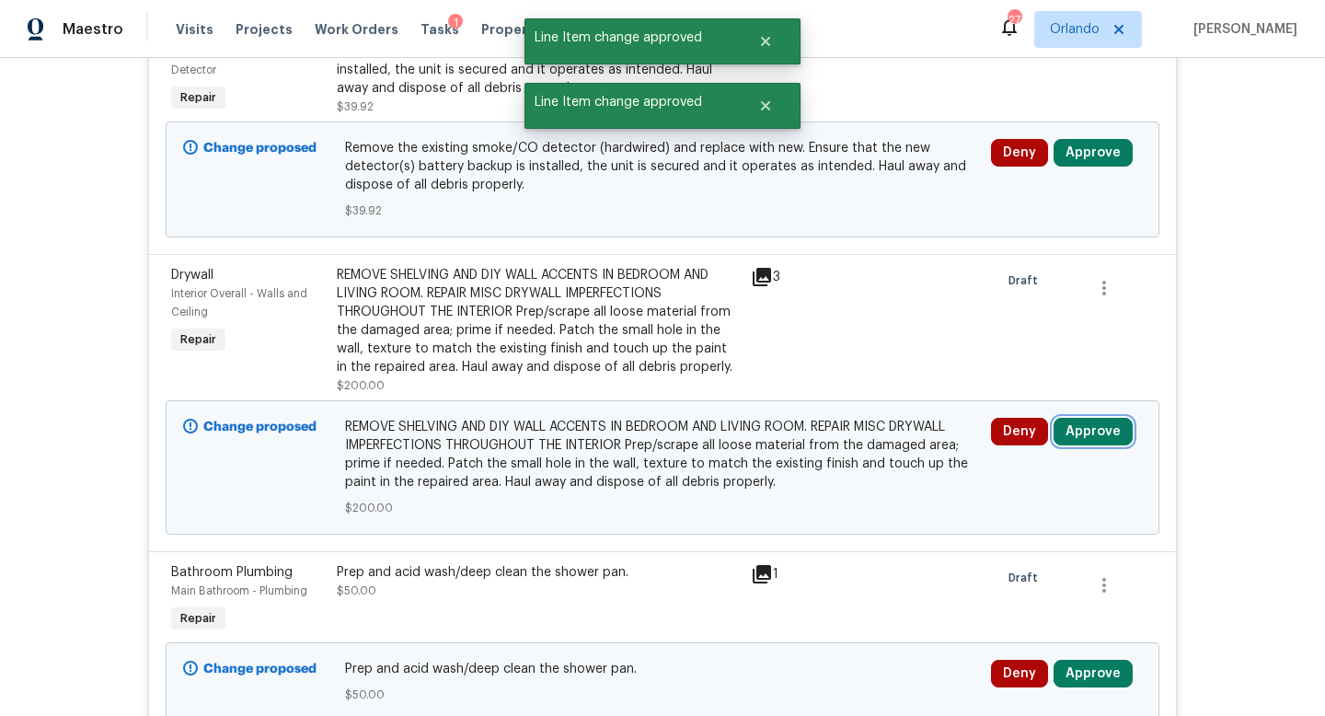
click at [1092, 431] on button "Approve" at bounding box center [1093, 432] width 79 height 28
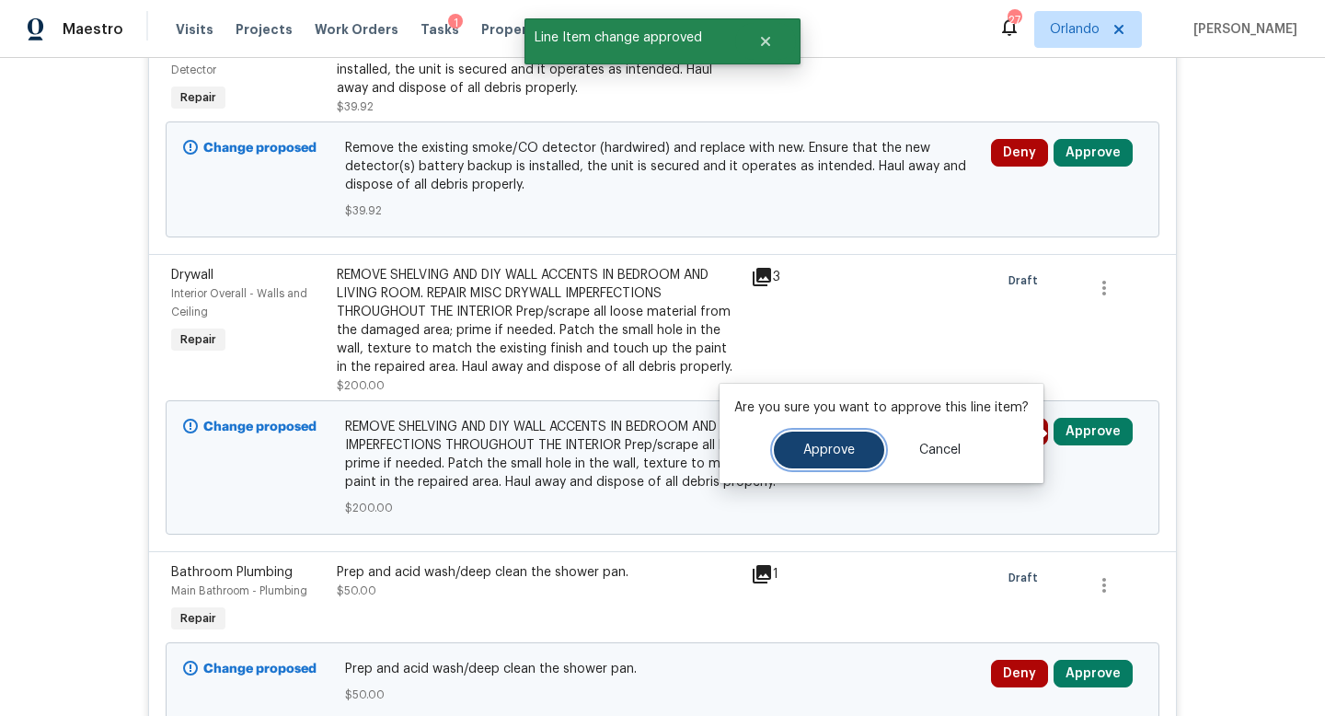
click at [858, 444] on button "Approve" at bounding box center [829, 450] width 110 height 37
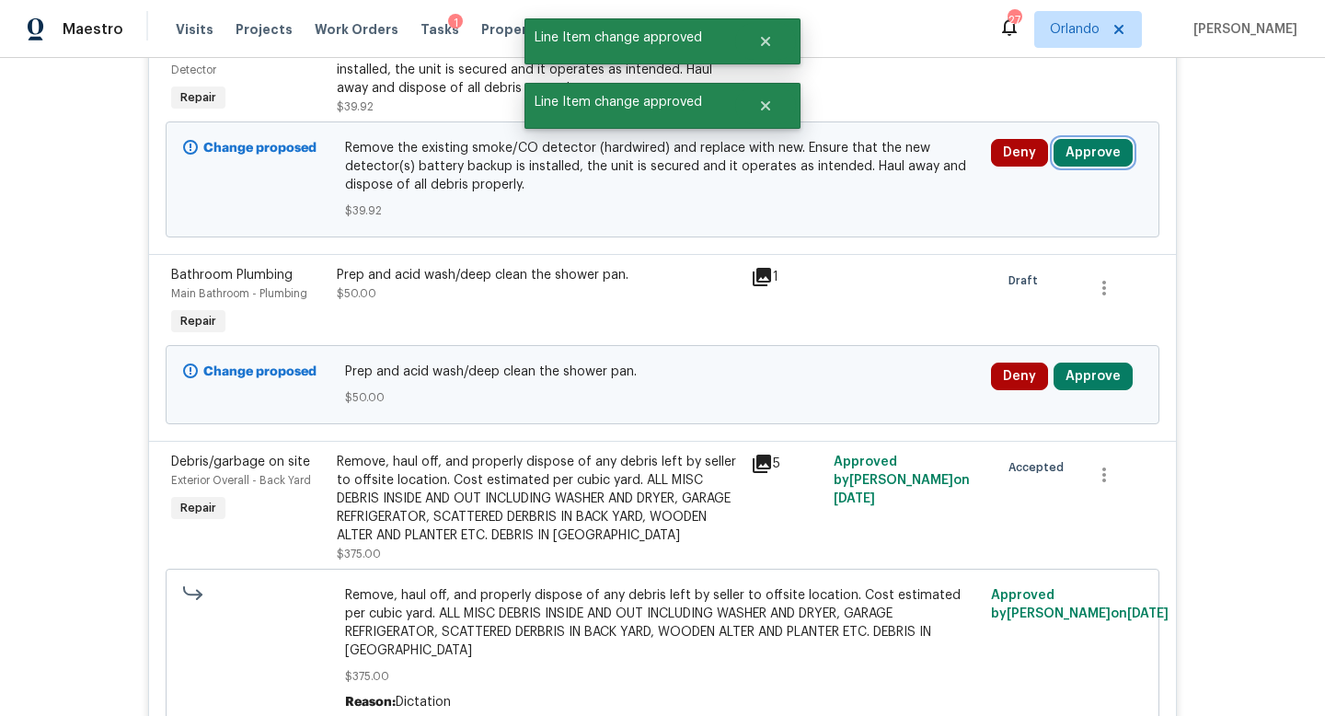
click at [1095, 157] on button "Approve" at bounding box center [1093, 153] width 79 height 28
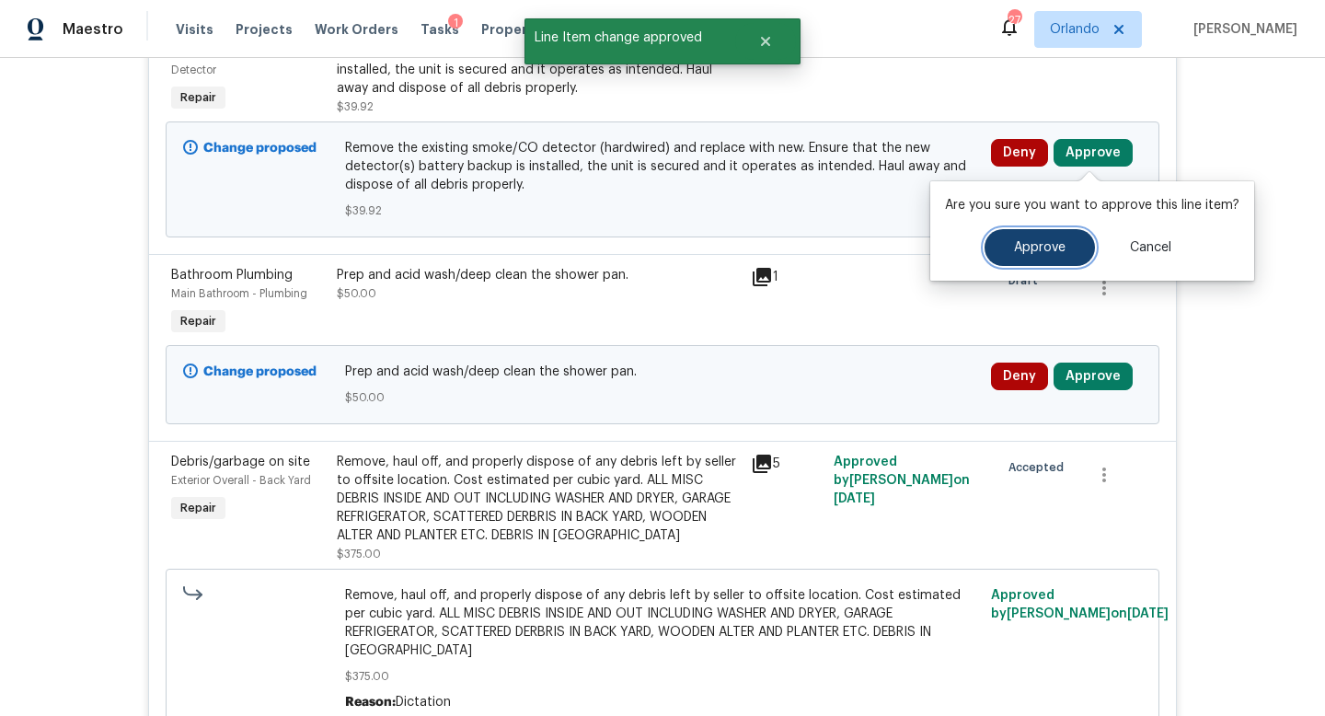
click at [1034, 255] on button "Approve" at bounding box center [1040, 247] width 110 height 37
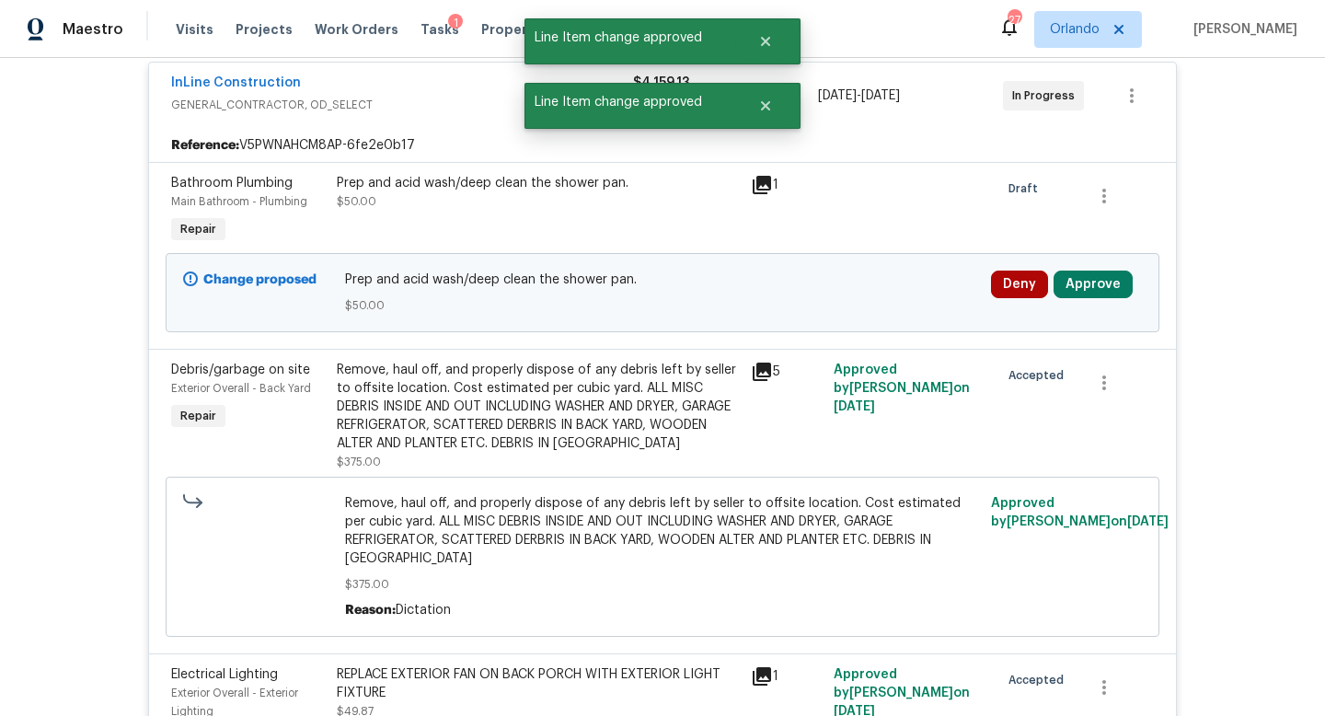
scroll to position [175, 0]
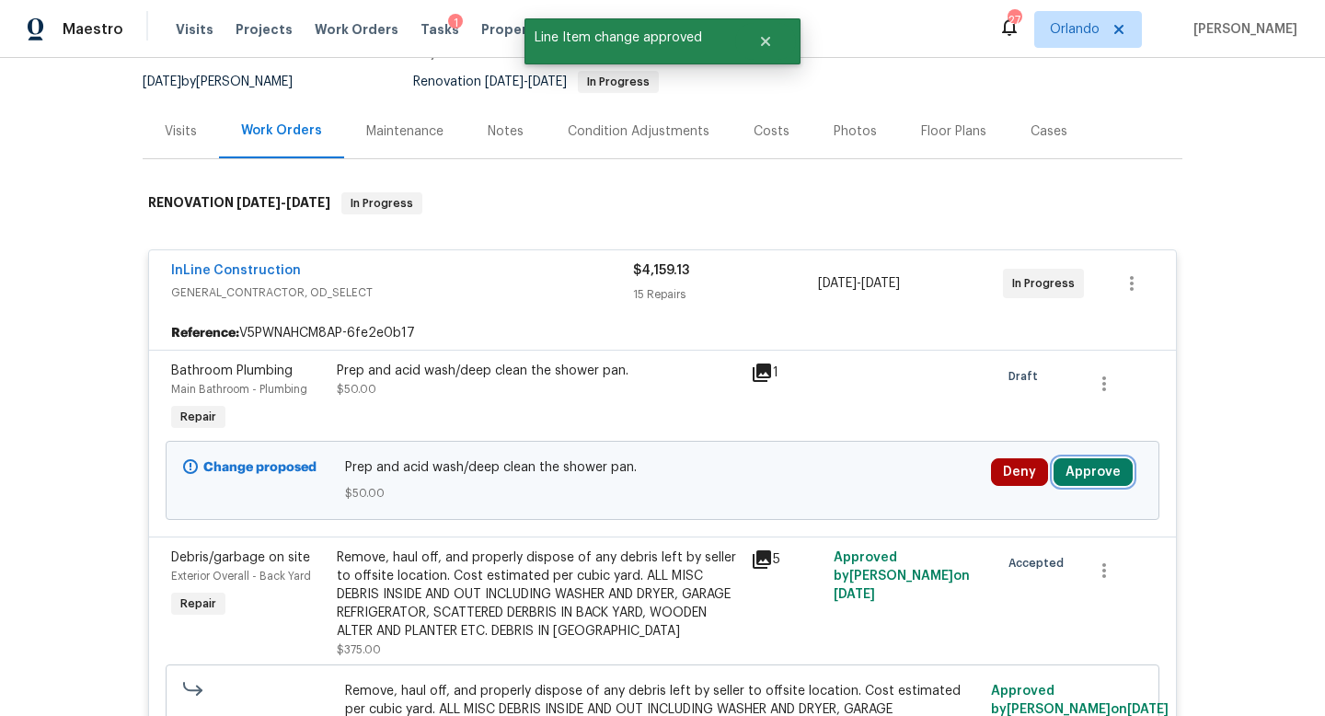
click at [1089, 465] on button "Approve" at bounding box center [1093, 472] width 79 height 28
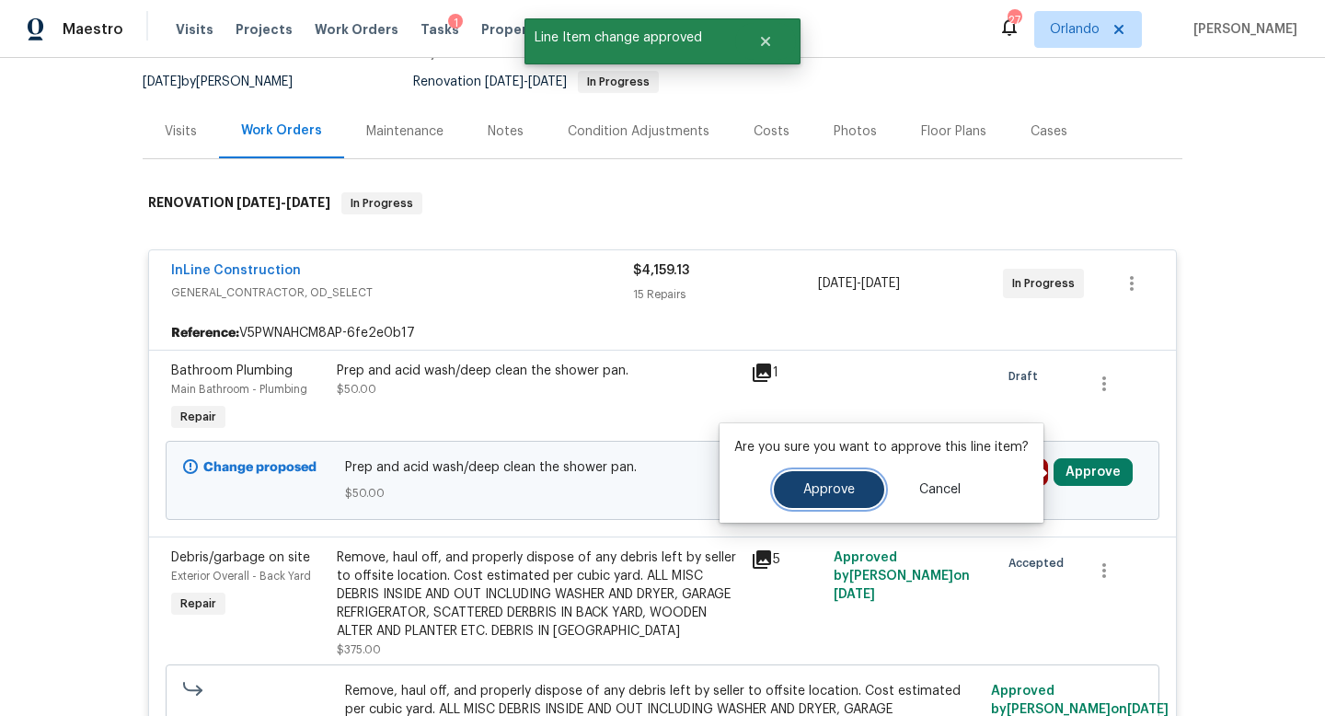
click at [840, 489] on span "Approve" at bounding box center [829, 490] width 52 height 14
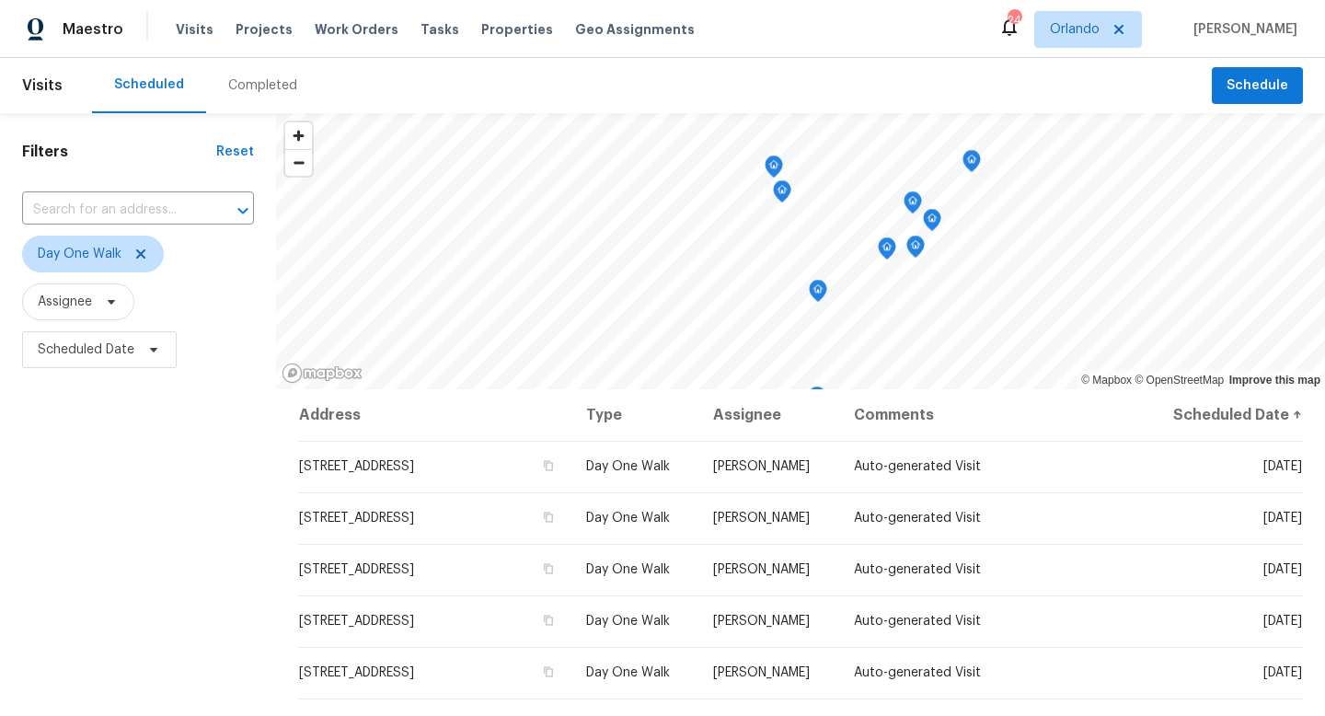
scroll to position [40, 0]
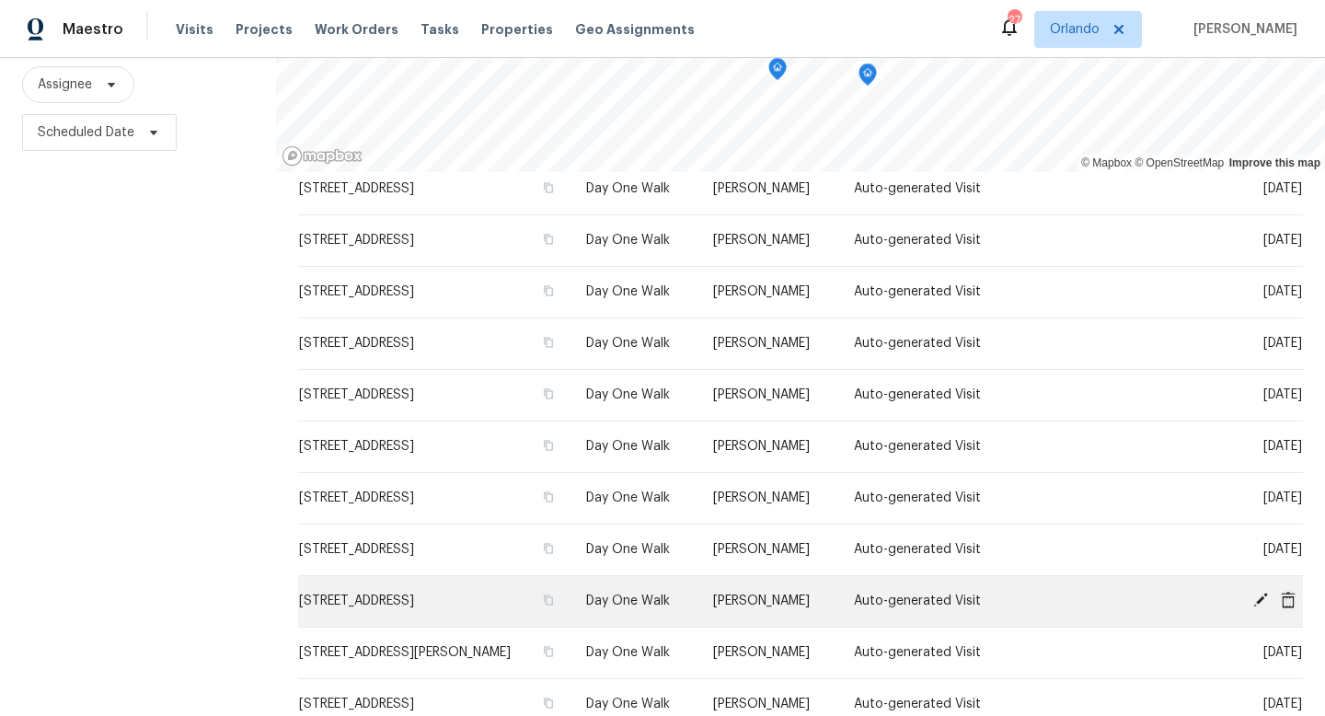
scroll to position [246, 0]
